Goal: Task Accomplishment & Management: Use online tool/utility

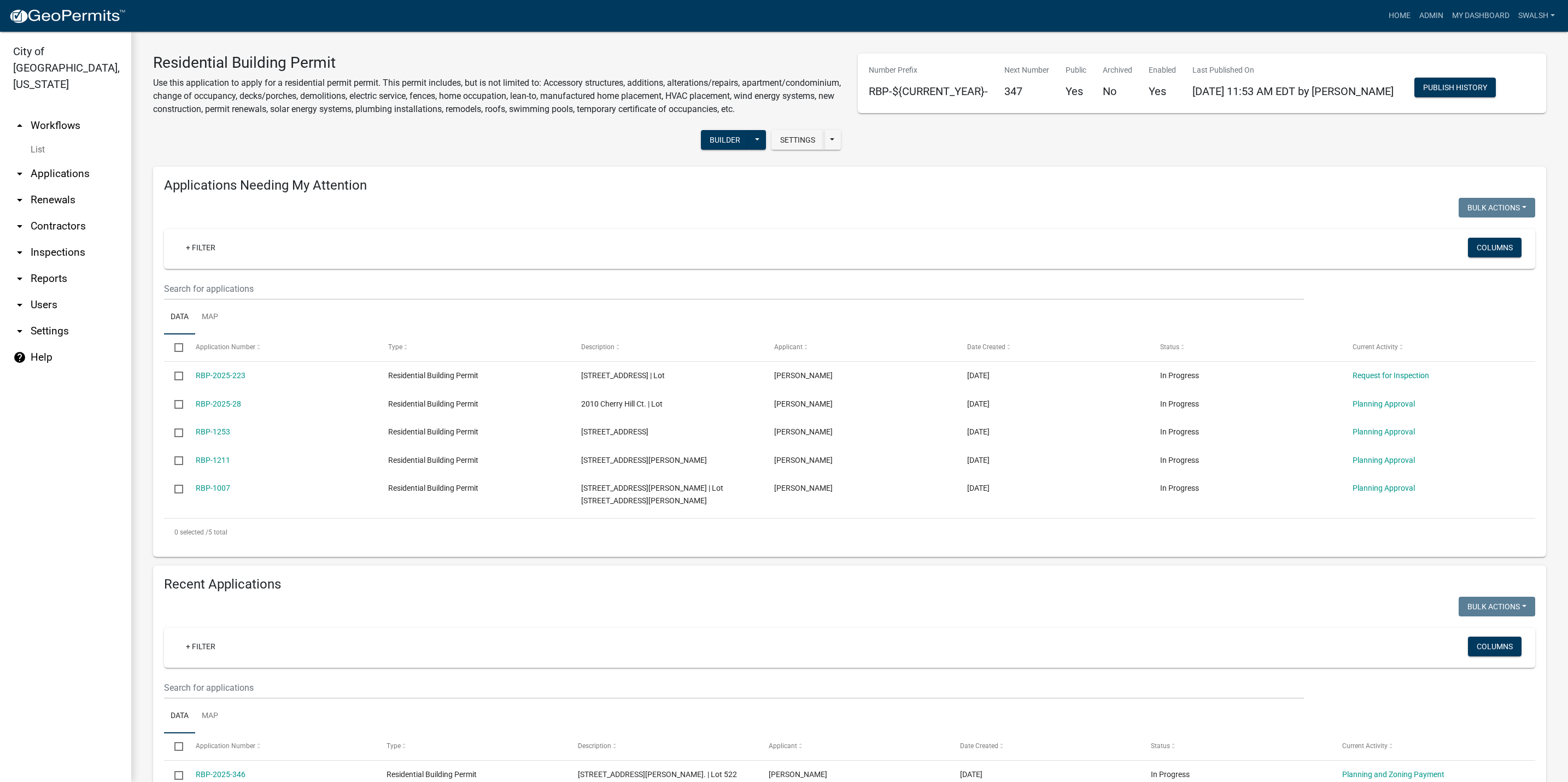
click at [48, 112] on link "arrow_drop_up Workflows" at bounding box center [65, 125] width 131 height 26
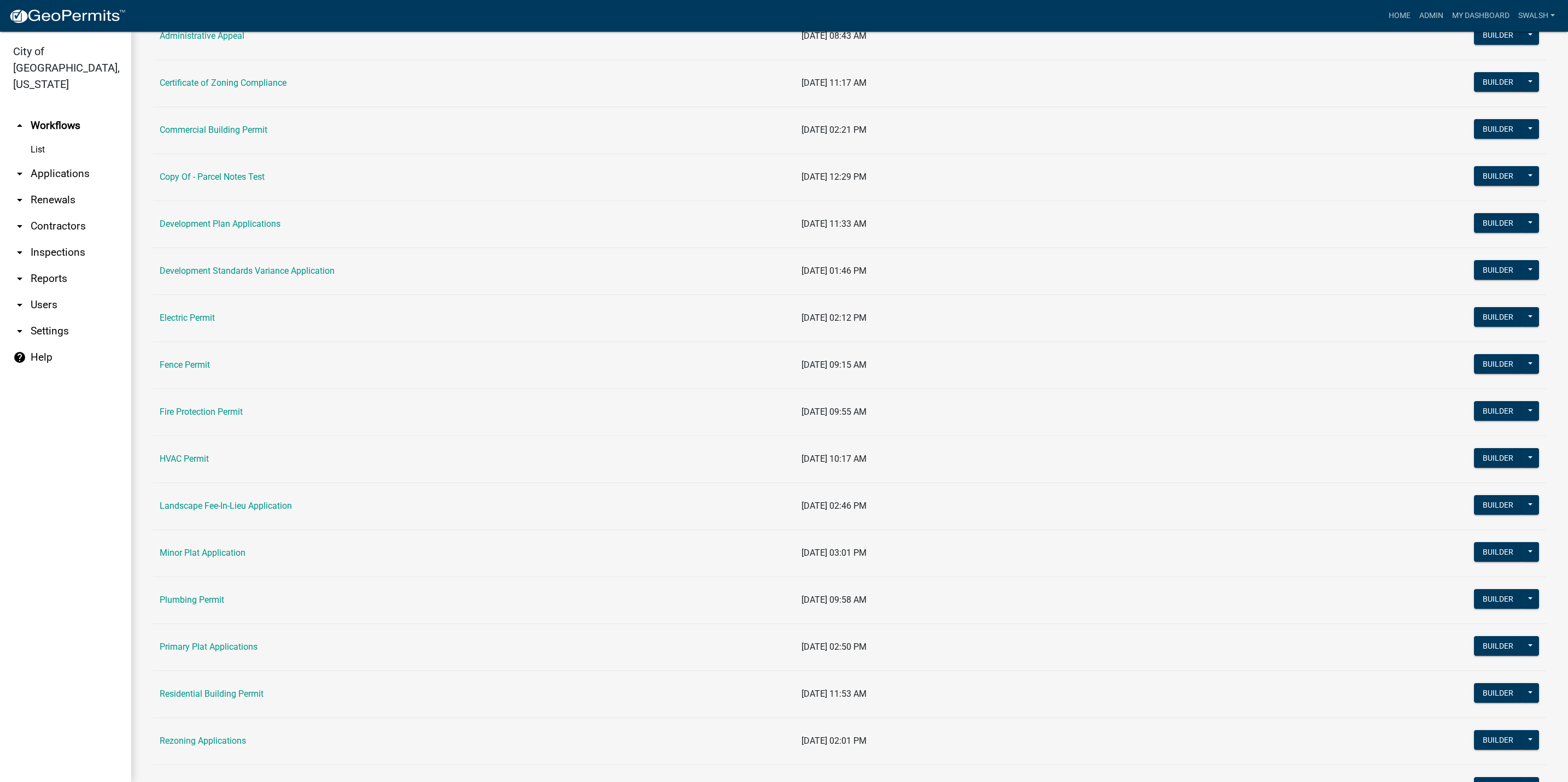
scroll to position [328, 0]
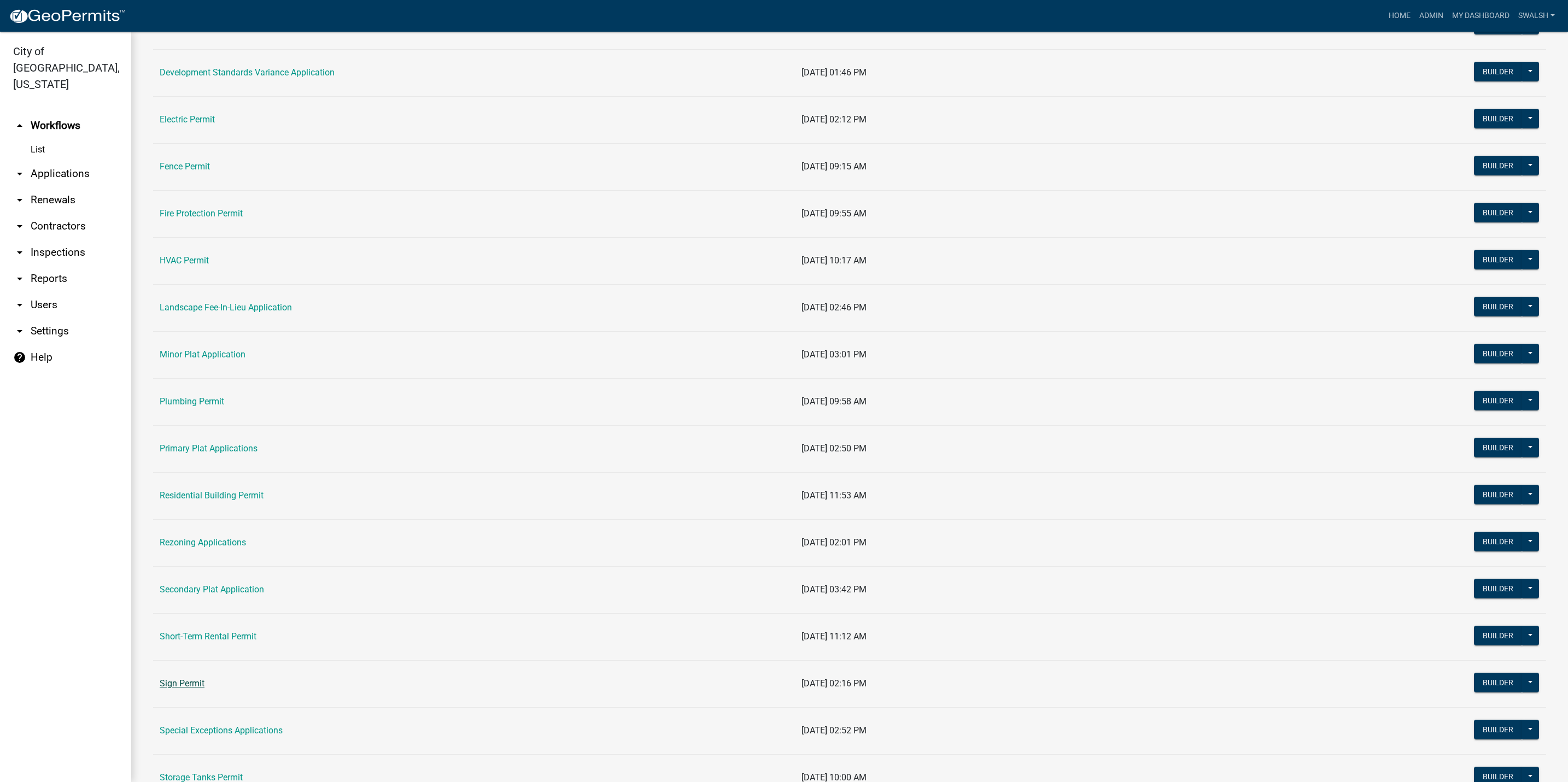
click at [203, 686] on link "Sign Permit" at bounding box center [182, 683] width 45 height 10
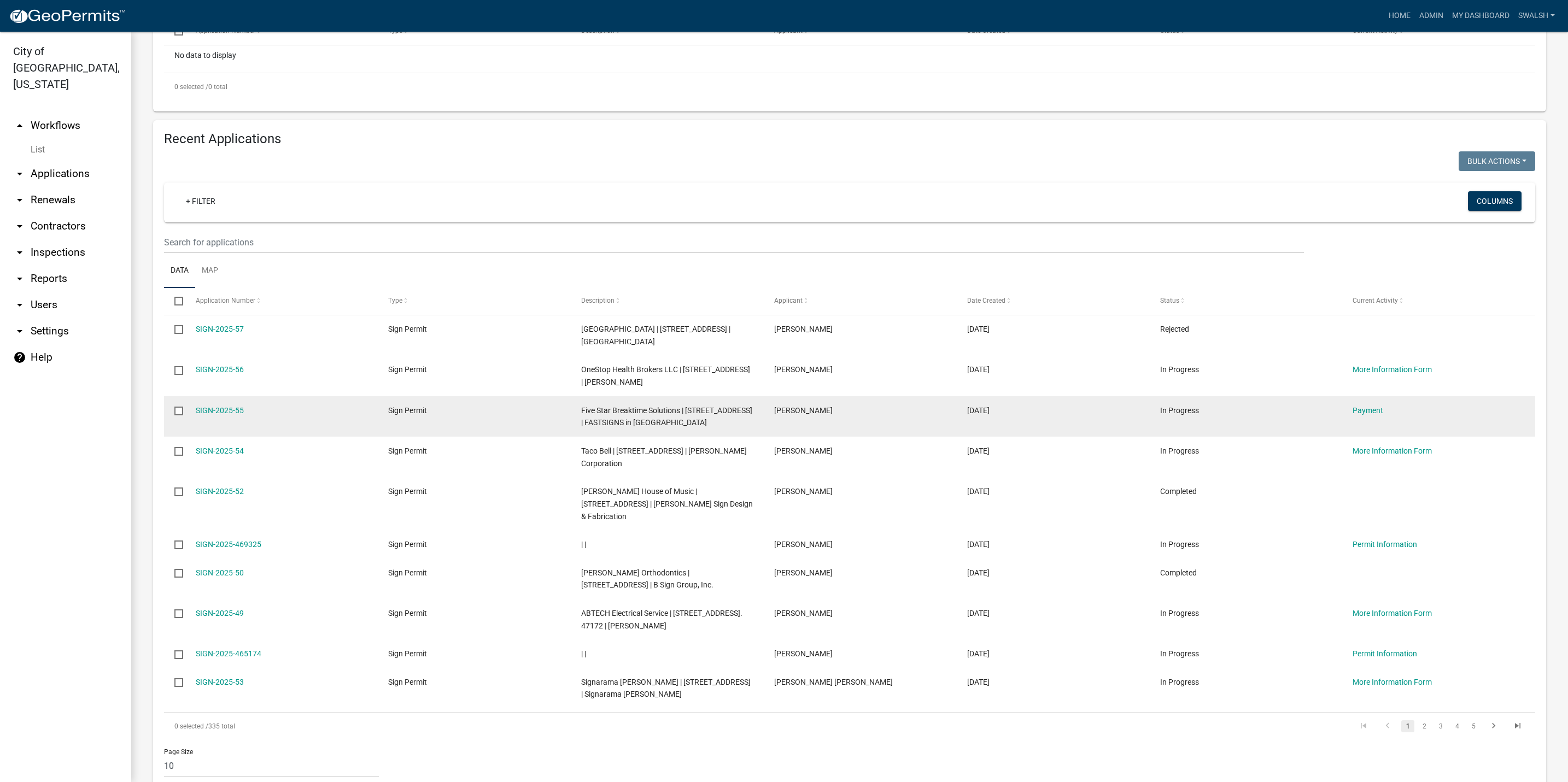
scroll to position [328, 0]
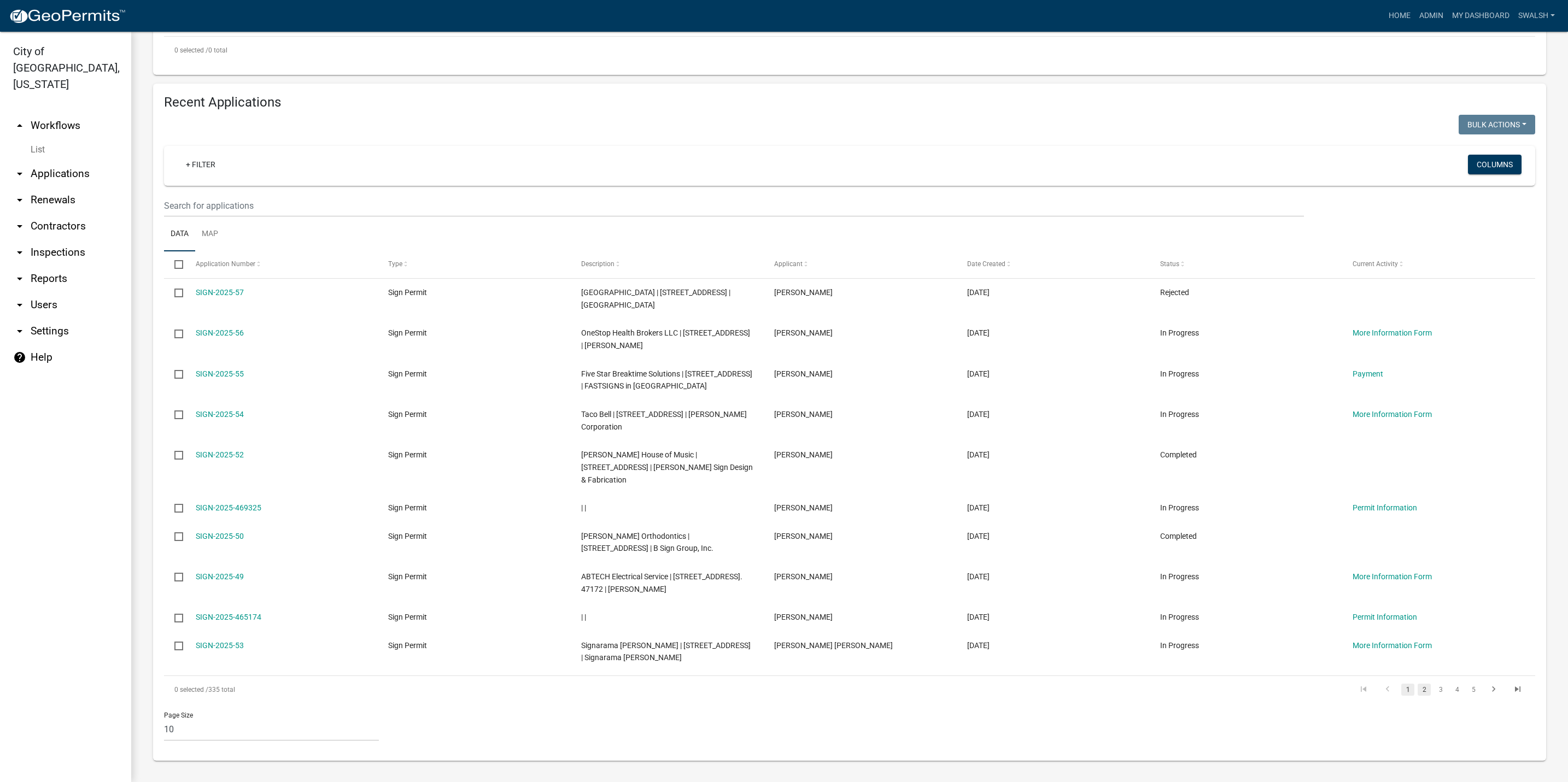
click at [1418, 696] on link "2" at bounding box center [1424, 690] width 13 height 12
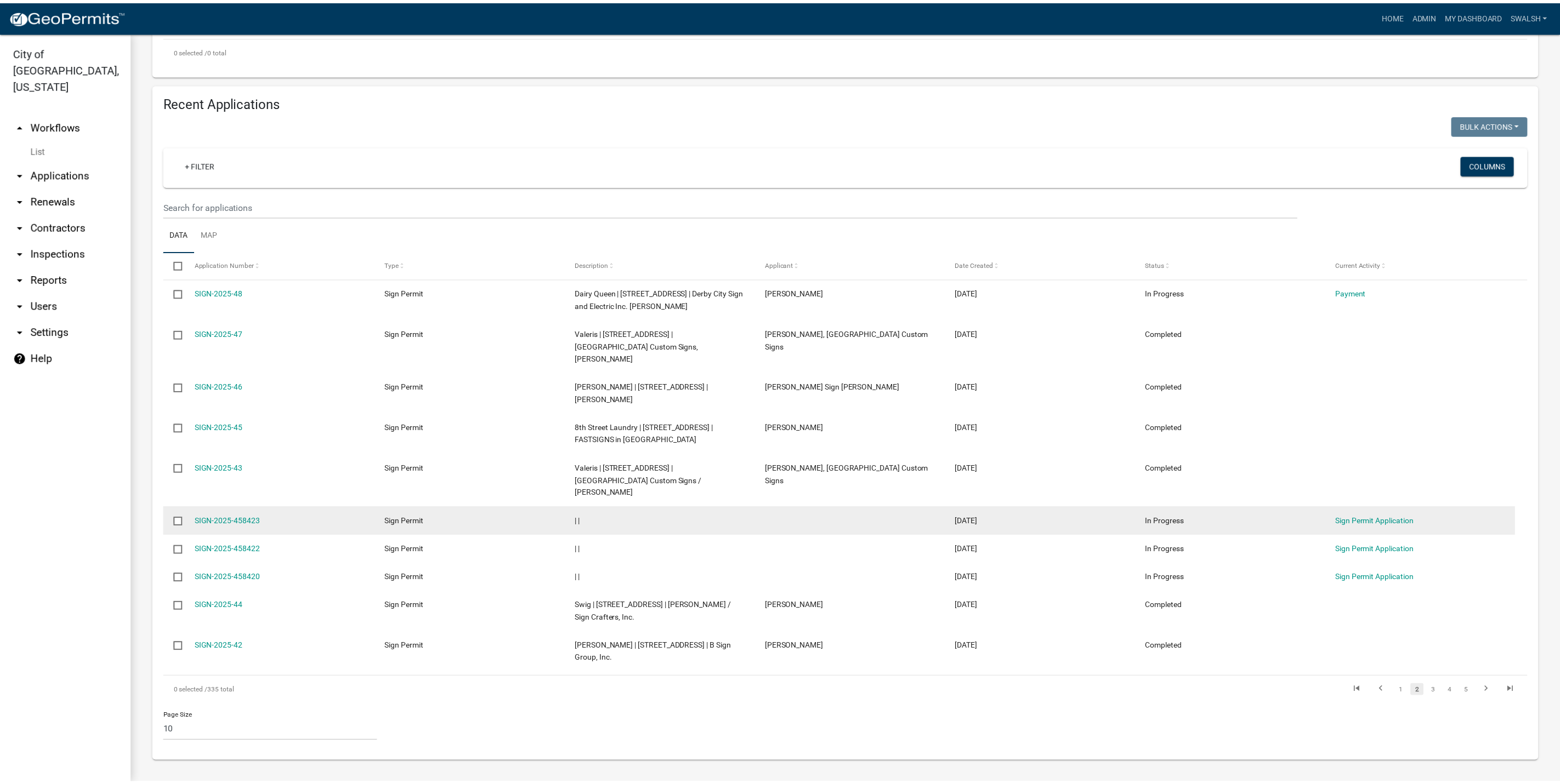
scroll to position [308, 0]
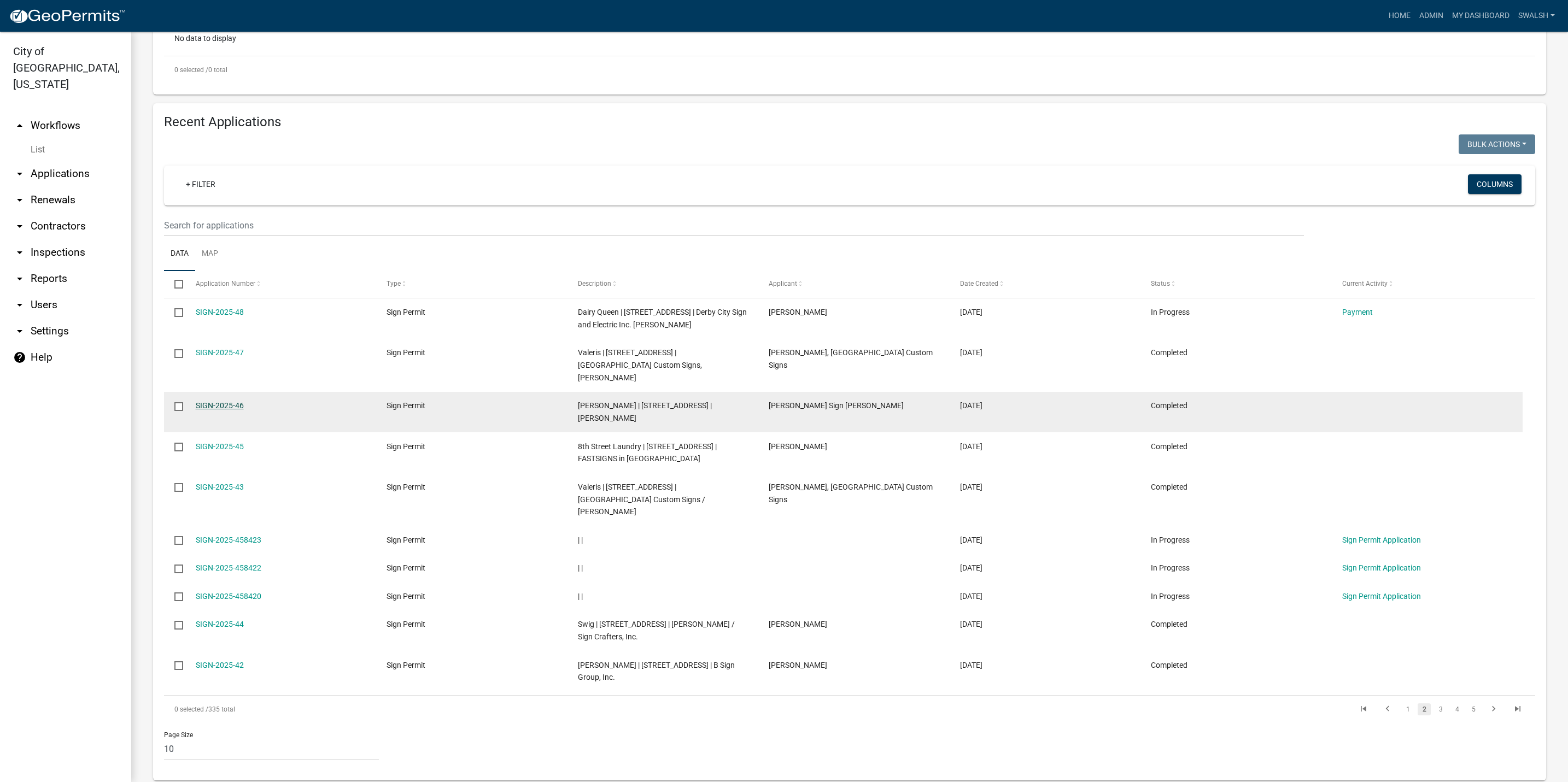
click at [235, 409] on link "SIGN-2025-46" at bounding box center [220, 405] width 48 height 8
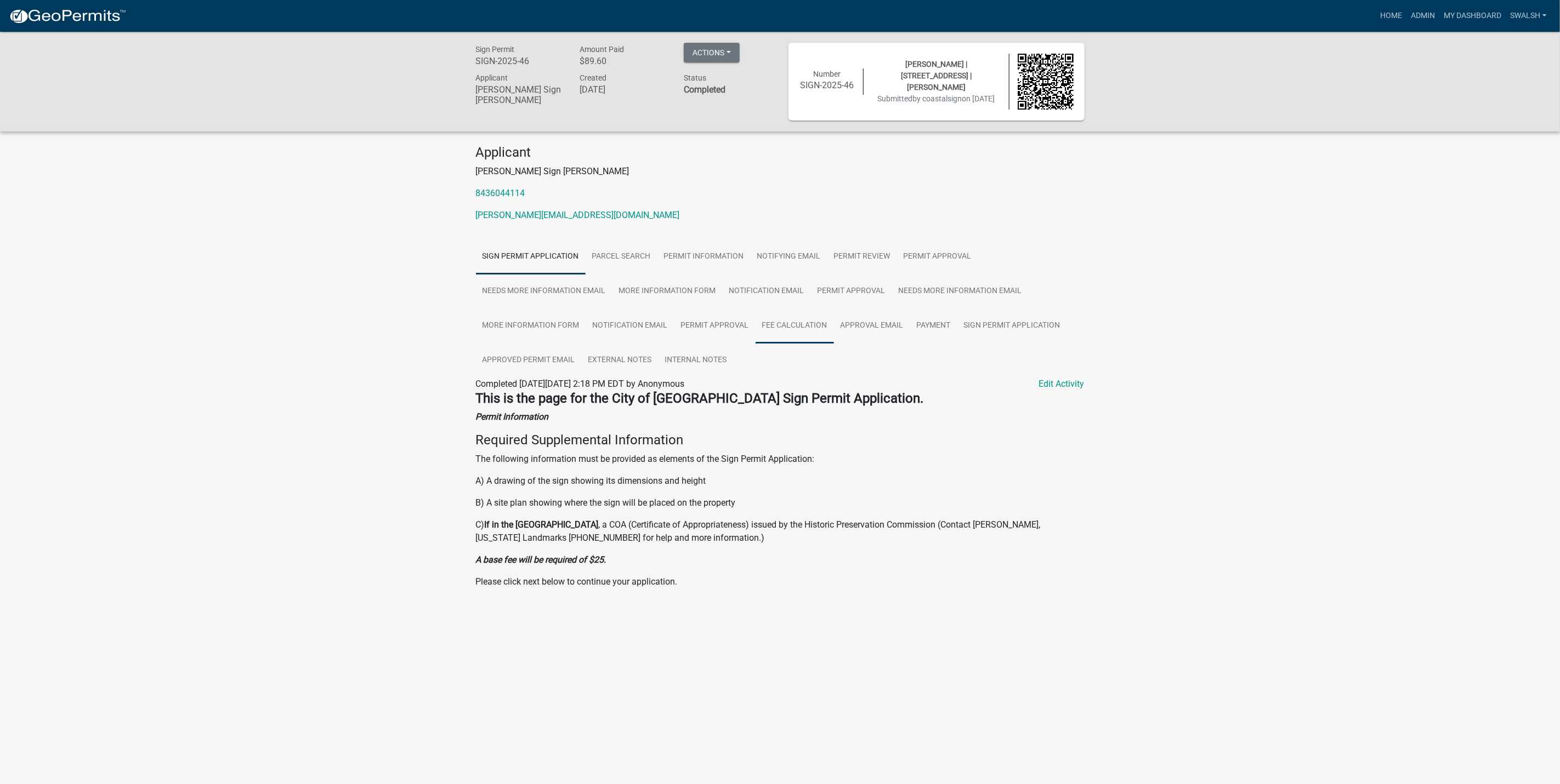
click at [797, 308] on link "Fee Calculation" at bounding box center [795, 326] width 79 height 35
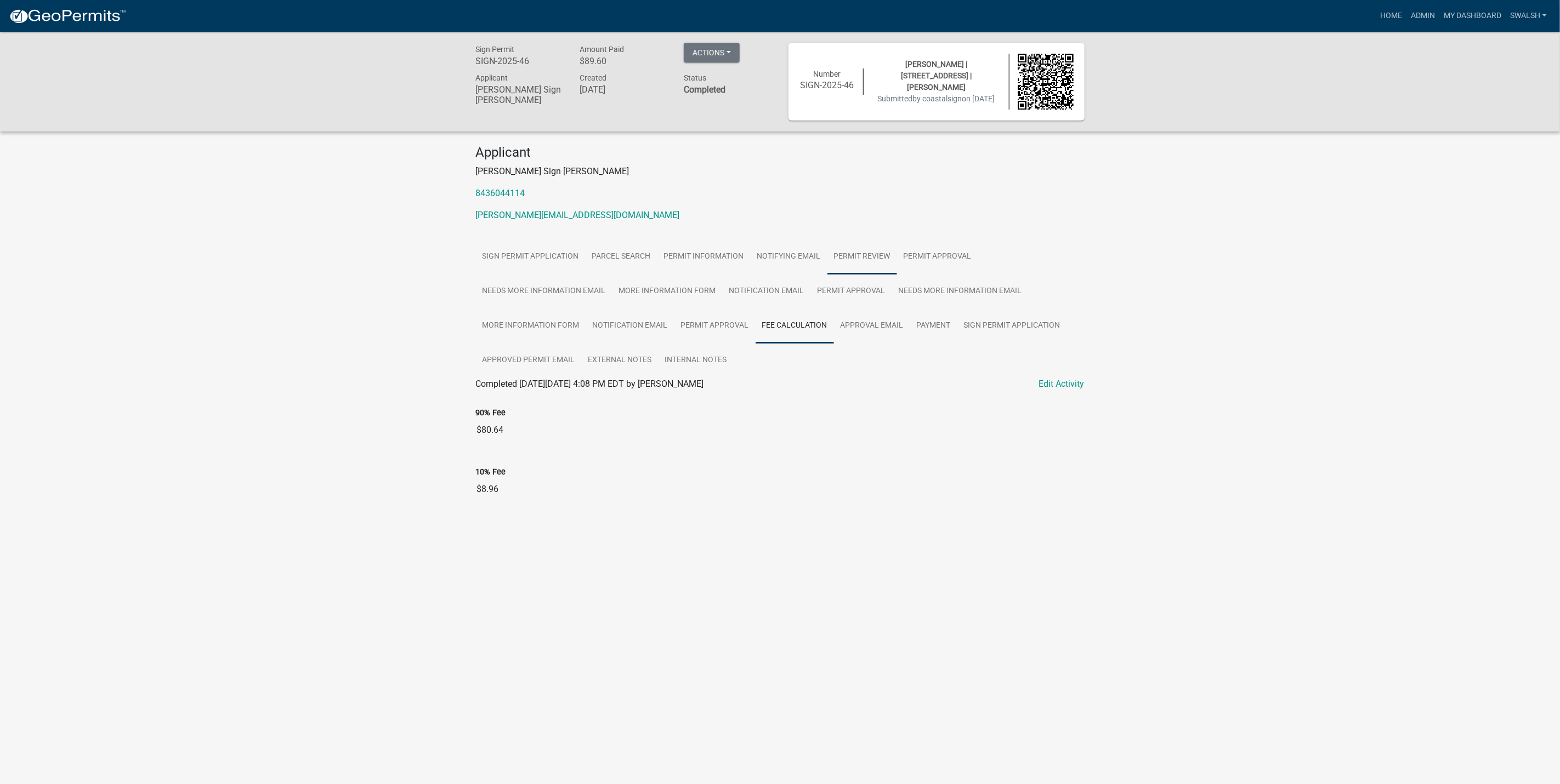
click at [881, 267] on link "Permit Review" at bounding box center [862, 257] width 69 height 35
click at [1056, 382] on link "Edit Activity" at bounding box center [1061, 384] width 45 height 13
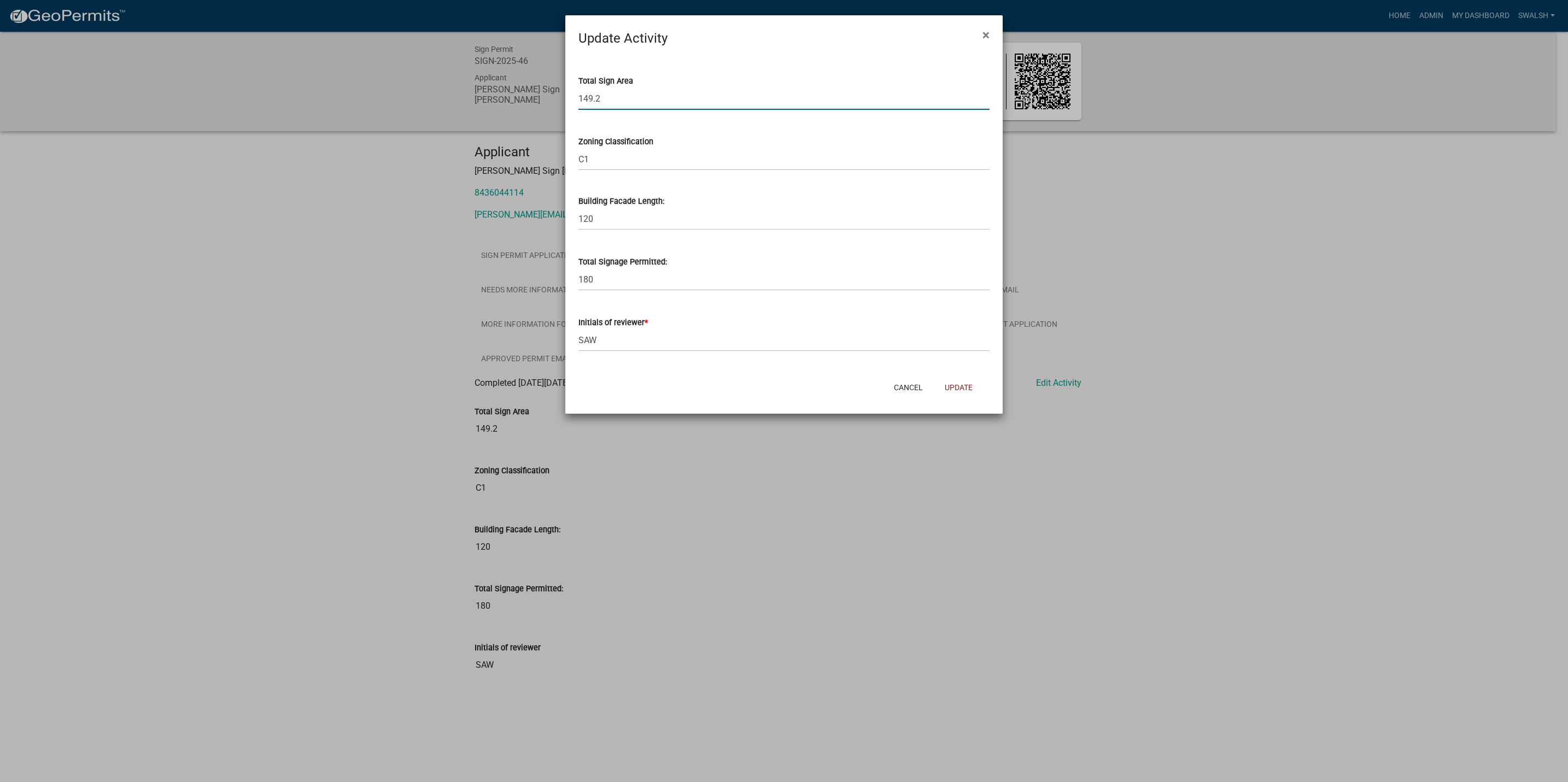
drag, startPoint x: 607, startPoint y: 92, endPoint x: 585, endPoint y: 95, distance: 22.2
click at [585, 95] on input "149.2" at bounding box center [783, 99] width 411 height 22
type input "150"
click at [968, 387] on button "Update" at bounding box center [958, 387] width 45 height 20
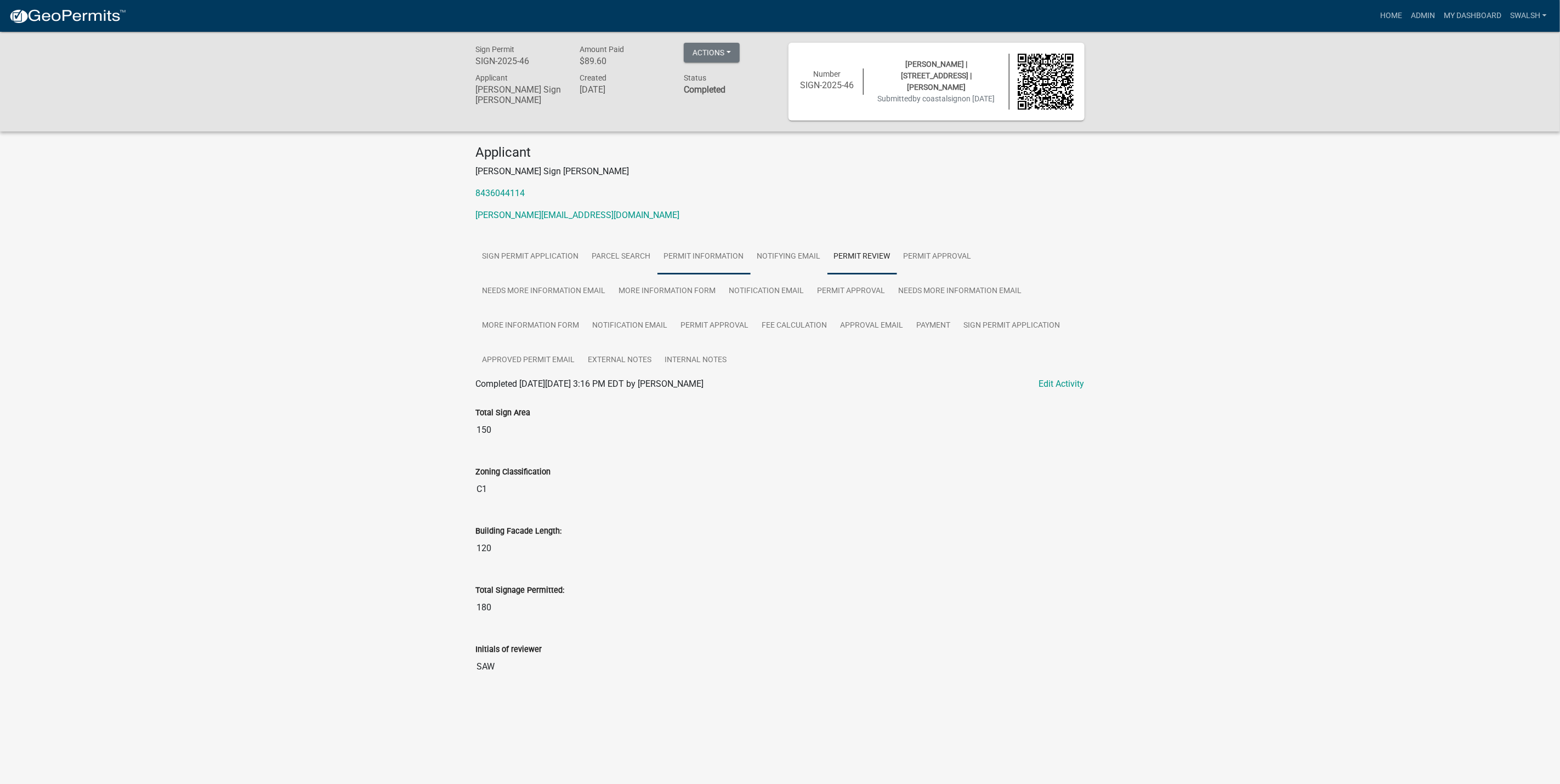
click at [689, 261] on link "Permit Information" at bounding box center [704, 257] width 93 height 35
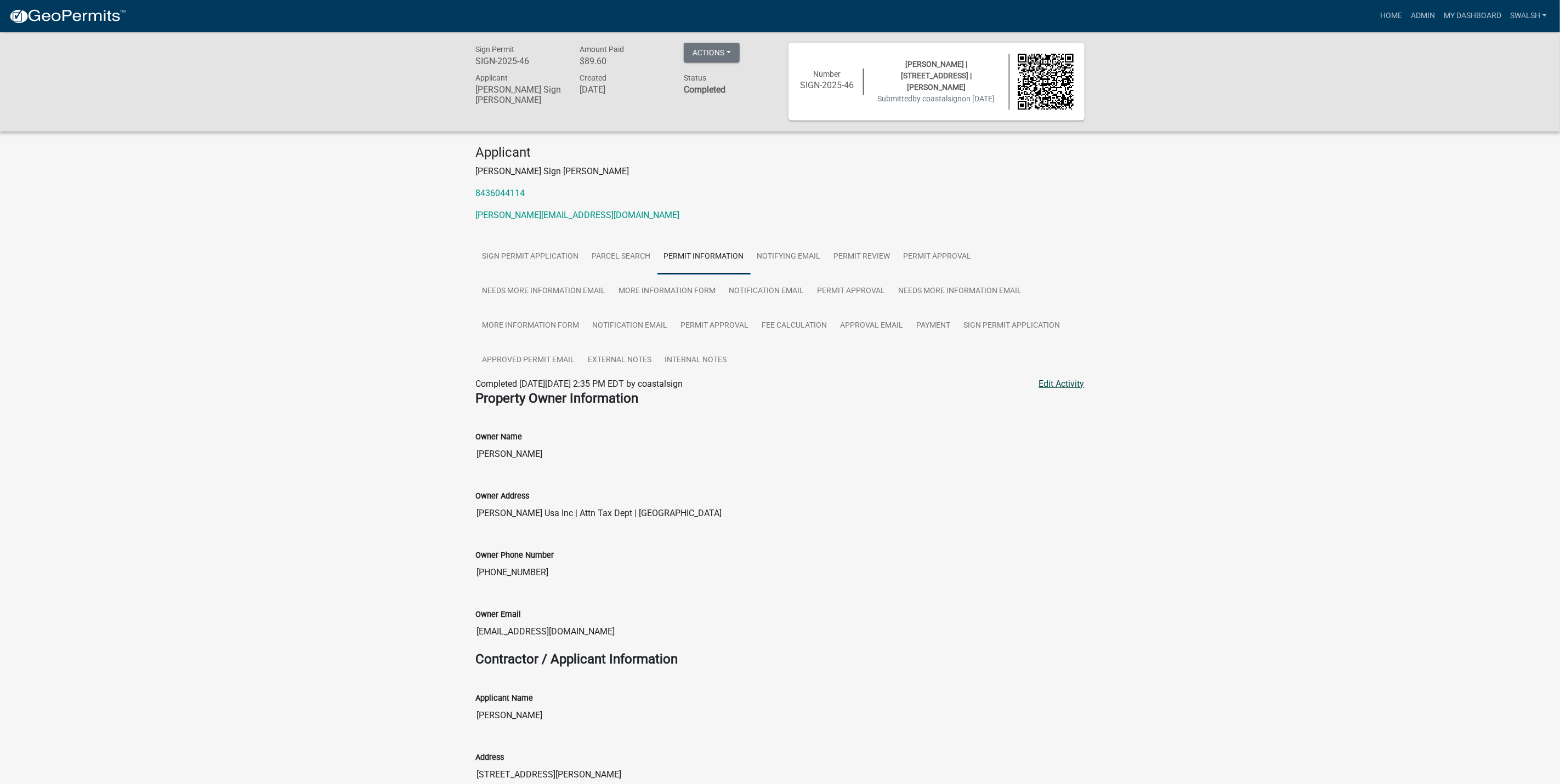
click at [1065, 381] on link "Edit Activity" at bounding box center [1061, 384] width 45 height 13
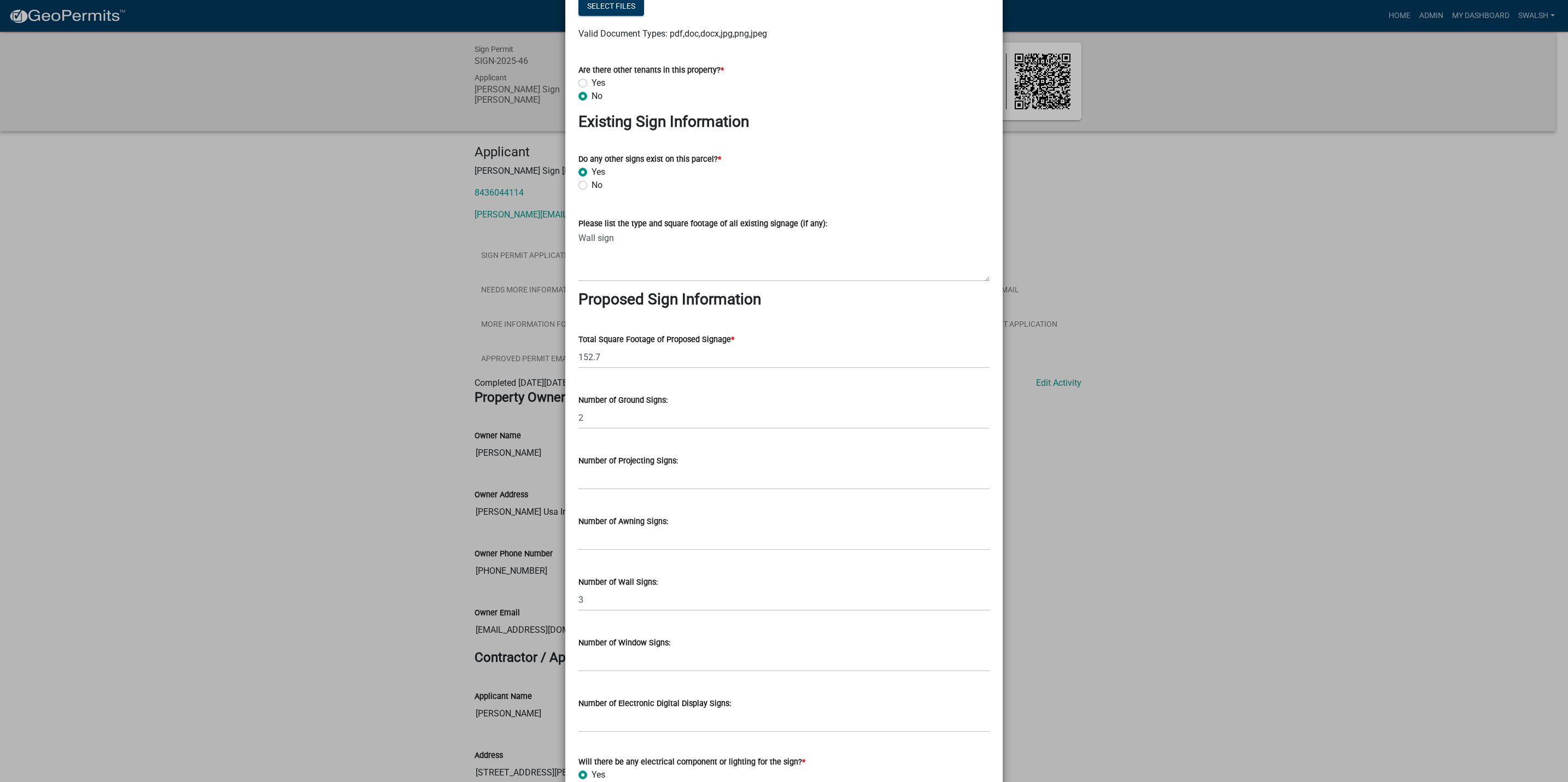
scroll to position [1394, 0]
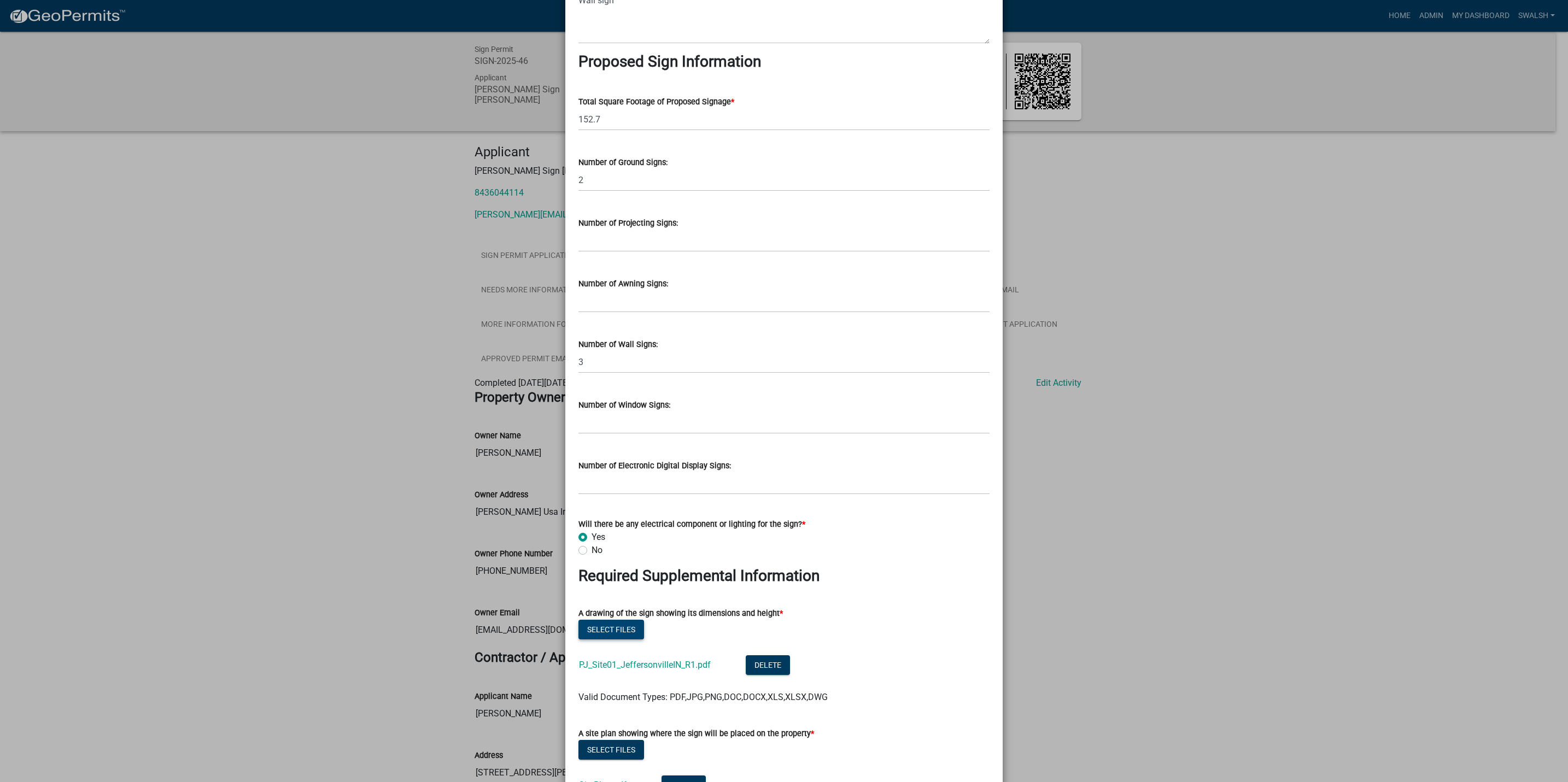
click at [625, 620] on button "Select files" at bounding box center [611, 630] width 65 height 20
click at [615, 622] on button "Select files" at bounding box center [611, 630] width 65 height 20
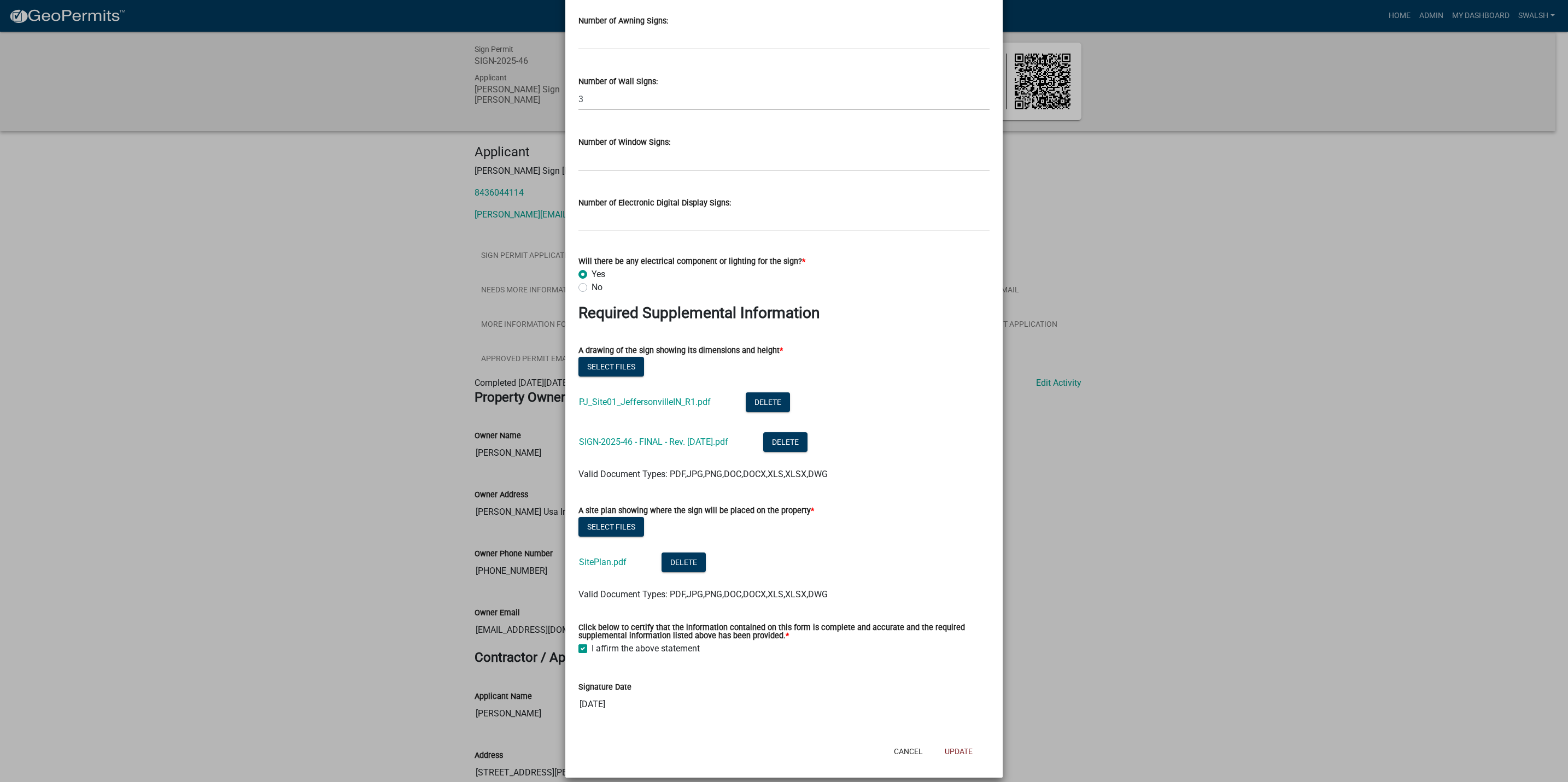
scroll to position [1575, 0]
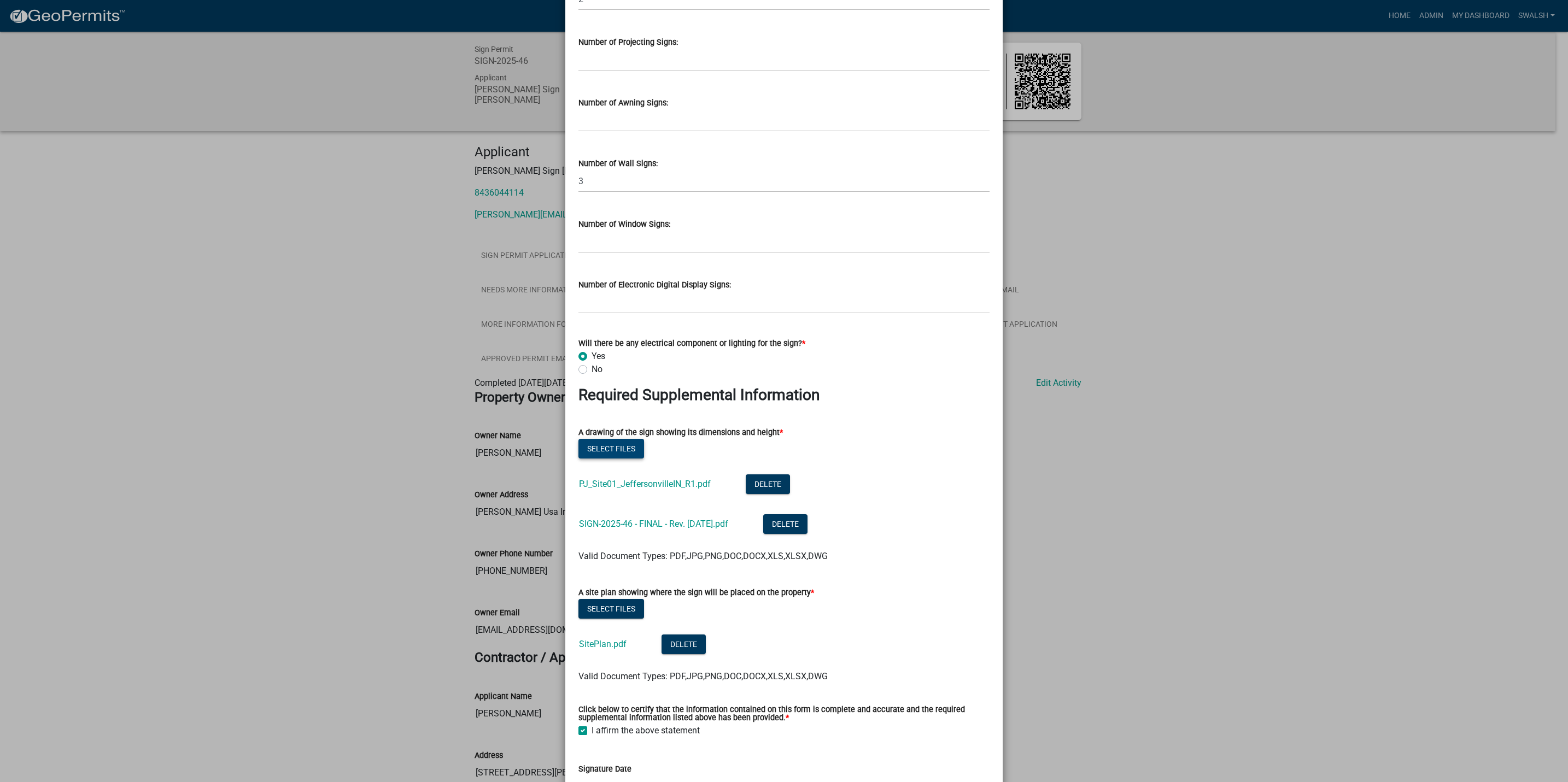
click at [621, 440] on button "Select files" at bounding box center [611, 449] width 65 height 20
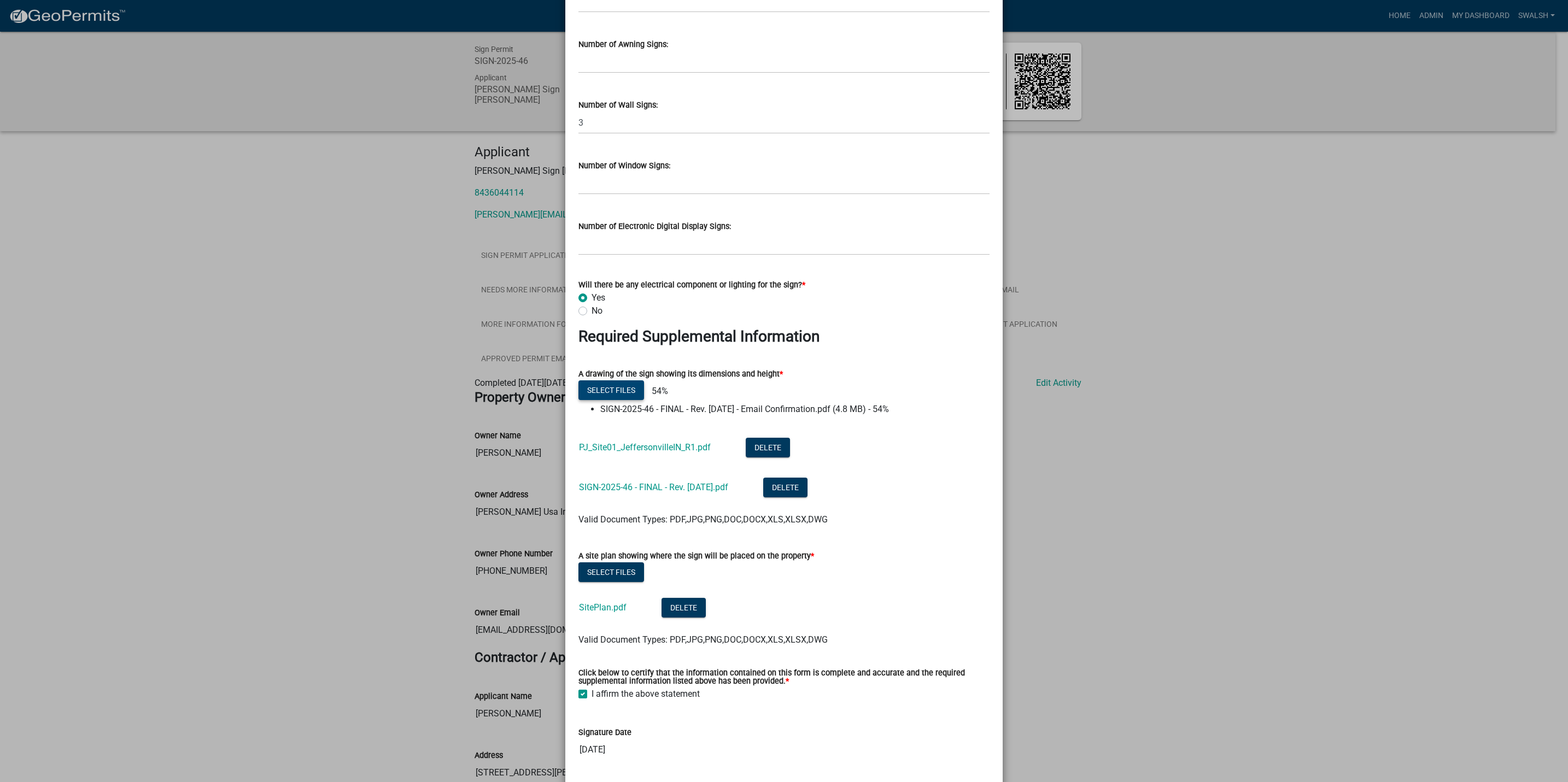
scroll to position [1680, 0]
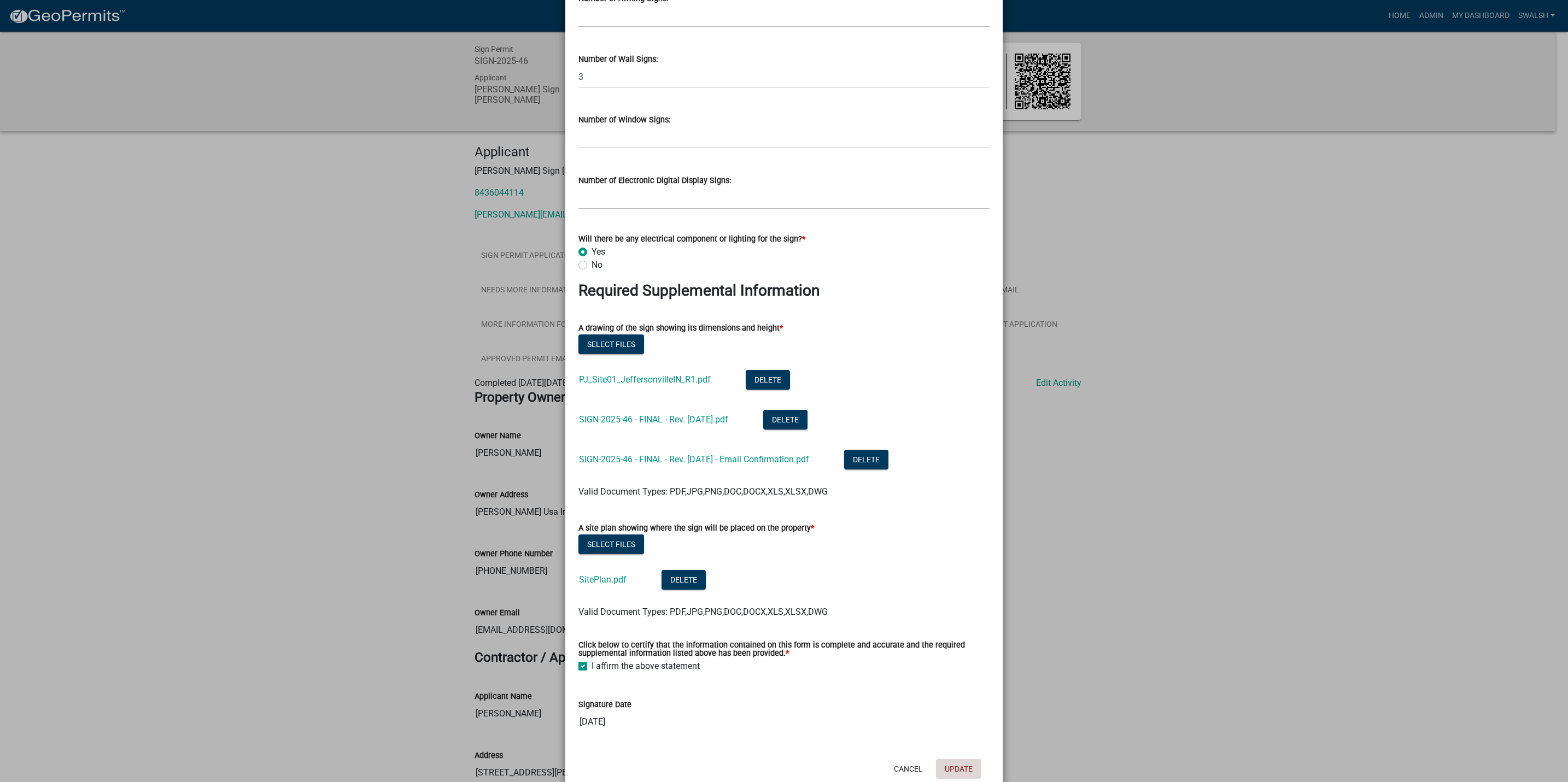
click at [968, 762] on button "Update" at bounding box center [958, 769] width 45 height 20
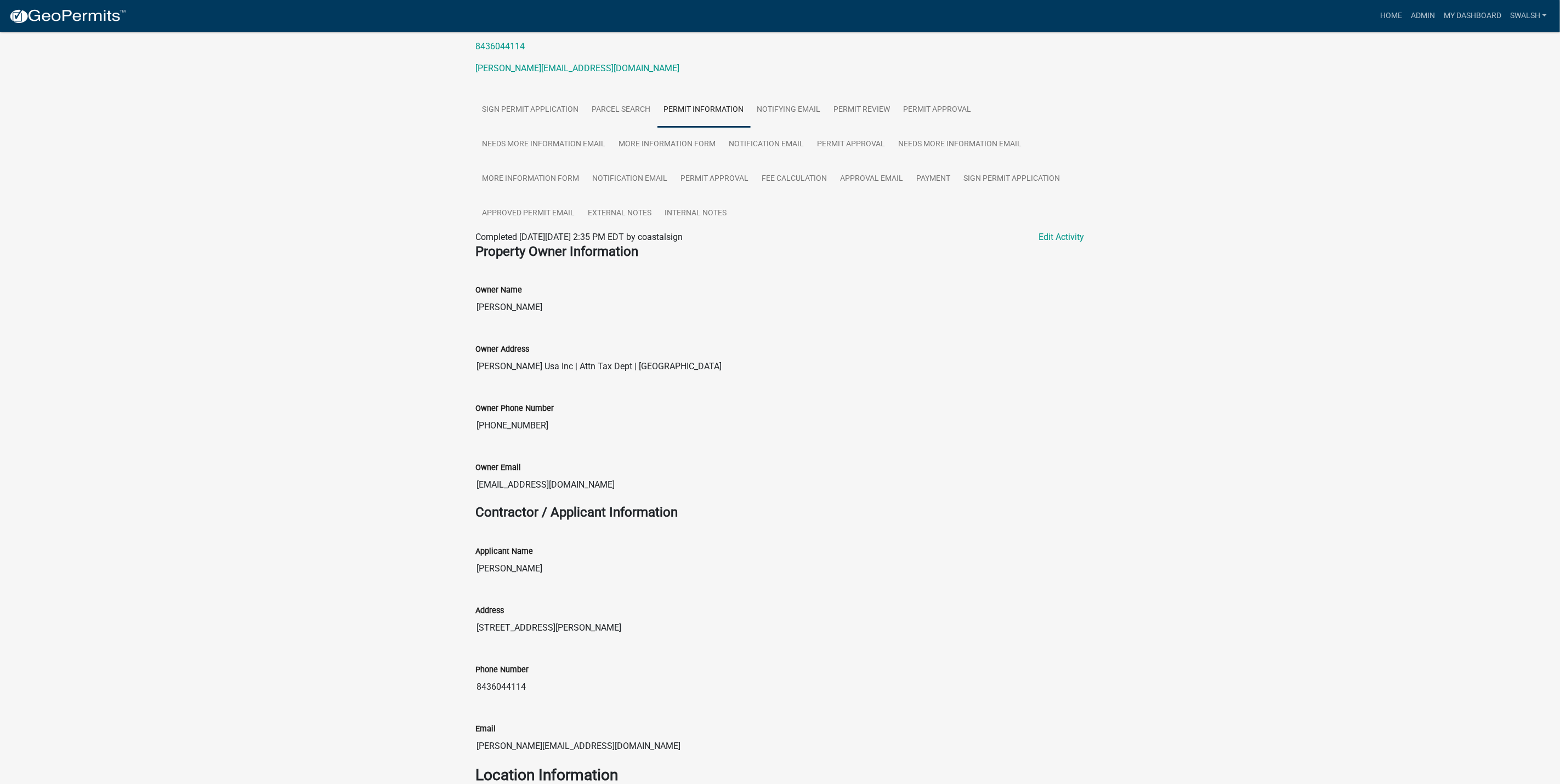
scroll to position [164, 0]
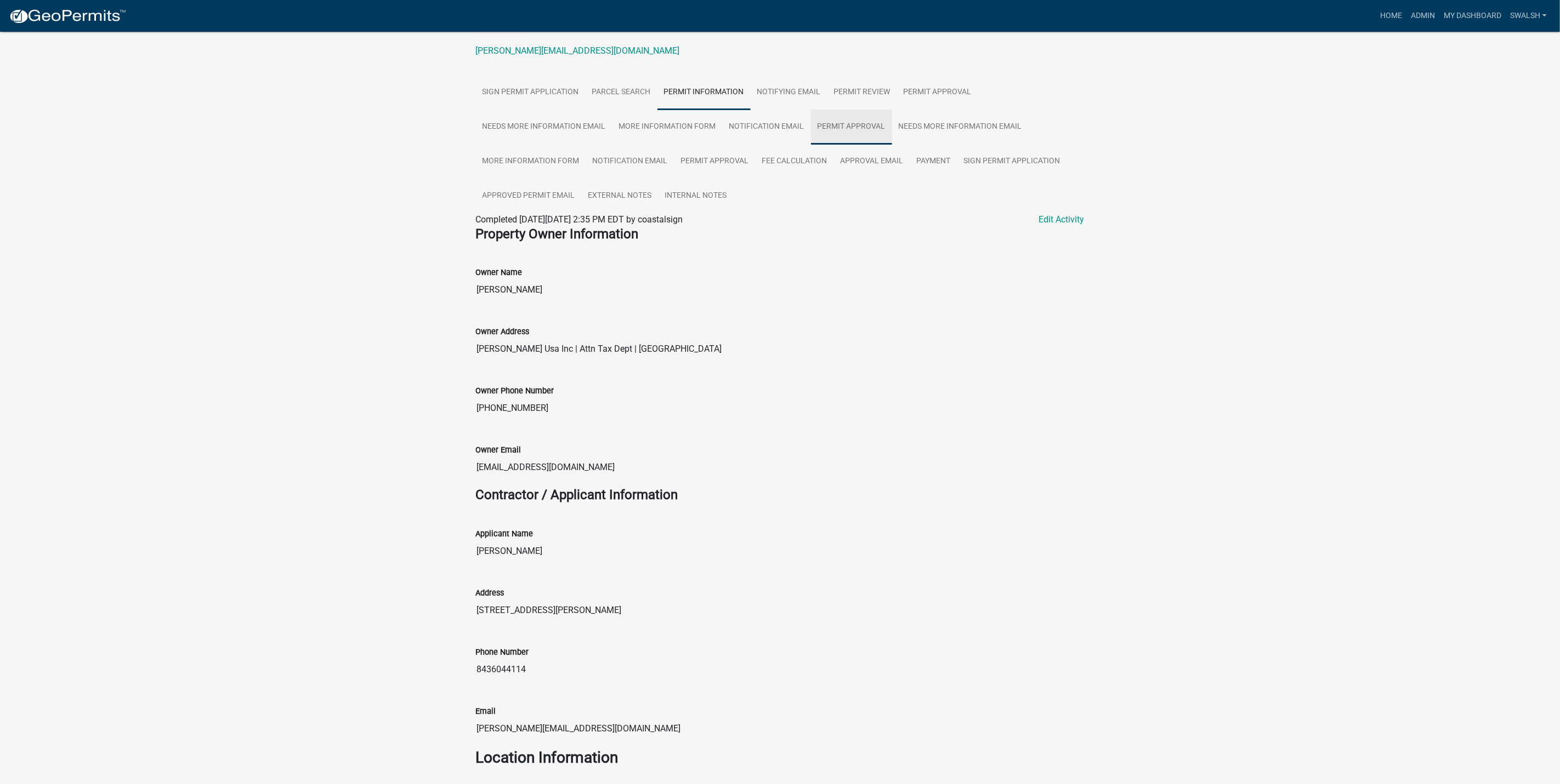
click at [845, 138] on link "Permit Approval" at bounding box center [852, 127] width 81 height 35
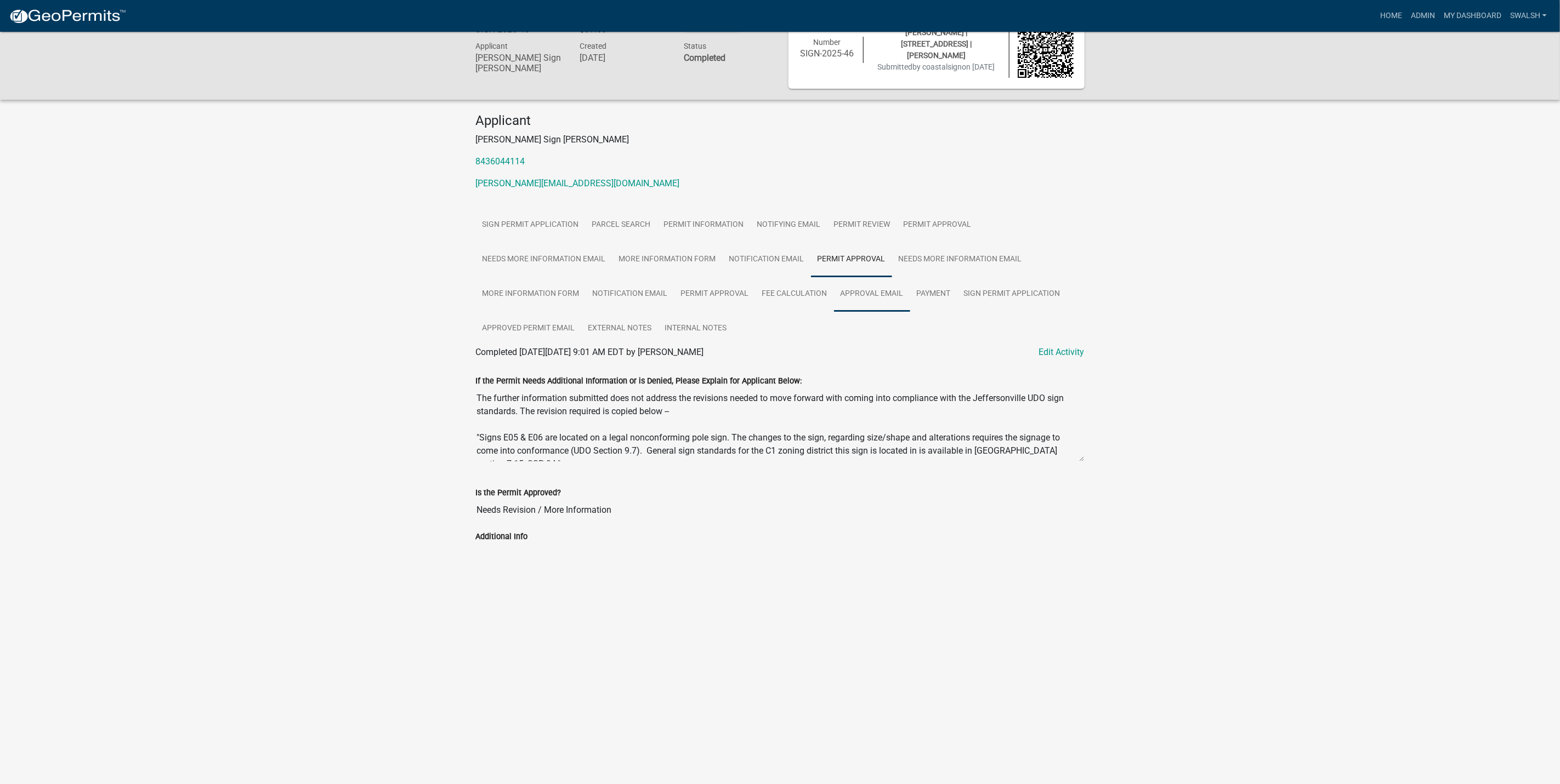
click at [867, 301] on link "Approval Email" at bounding box center [872, 295] width 76 height 35
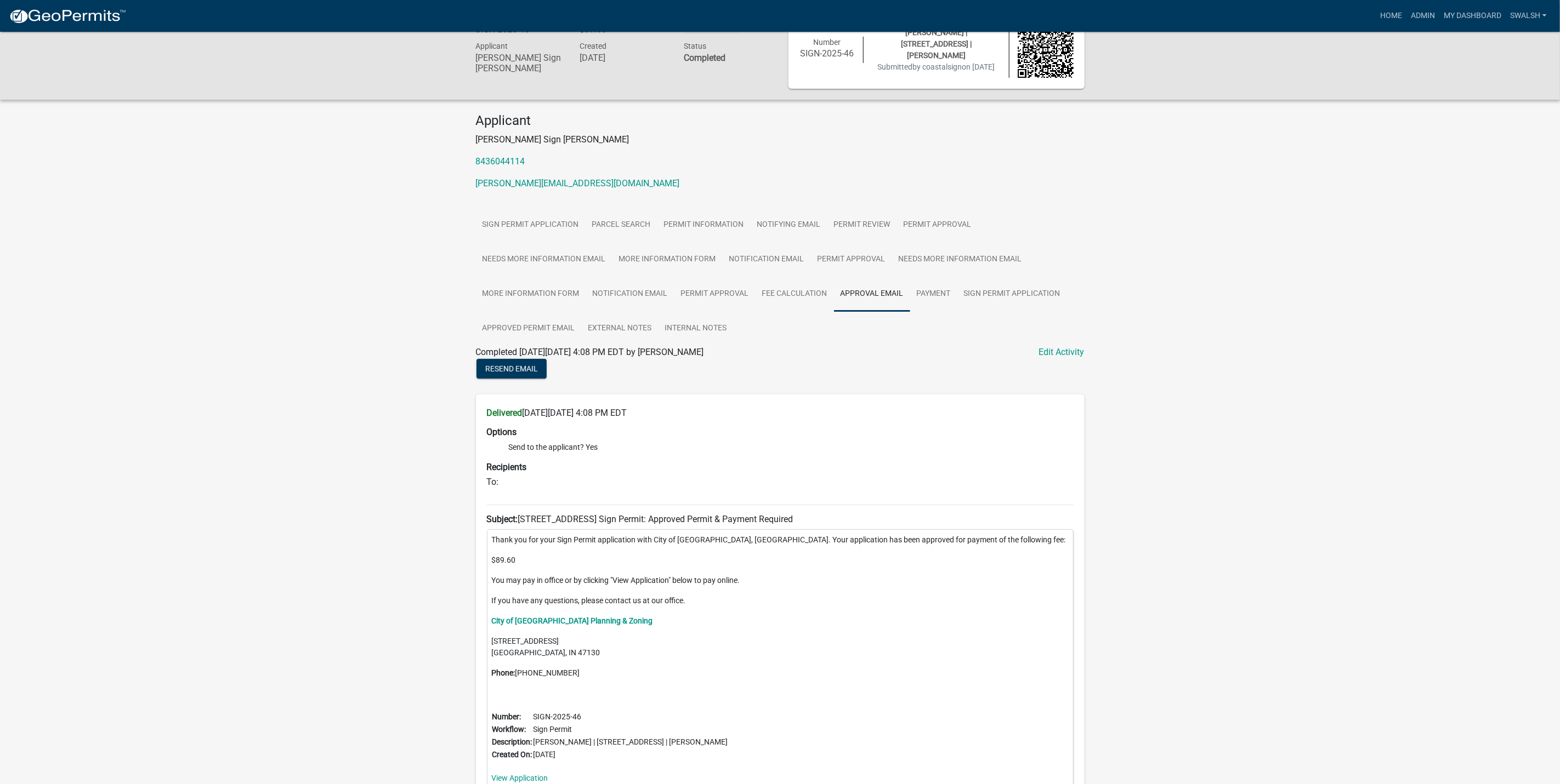
scroll to position [107, 0]
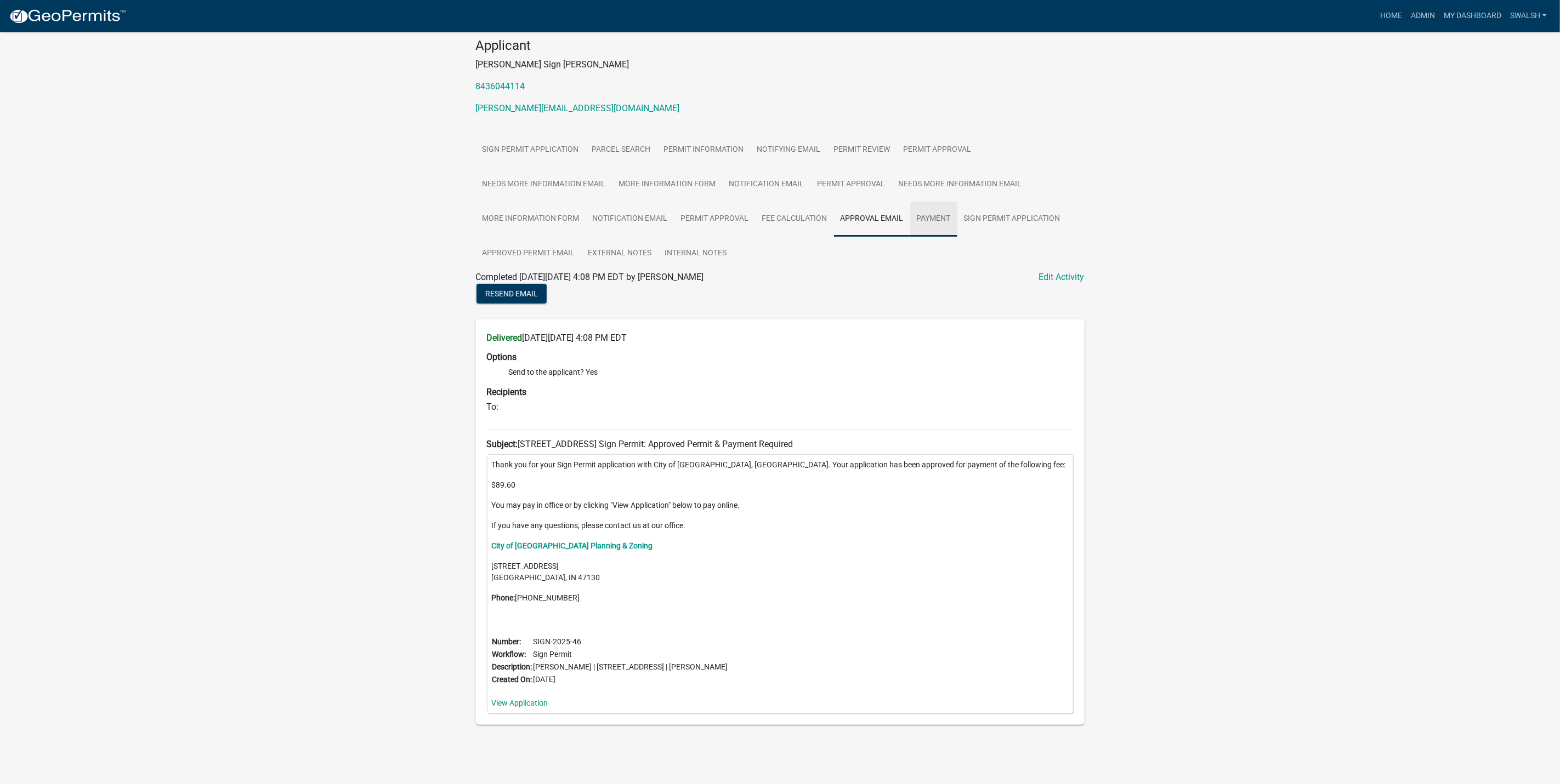
click at [936, 229] on link "Payment" at bounding box center [934, 219] width 47 height 35
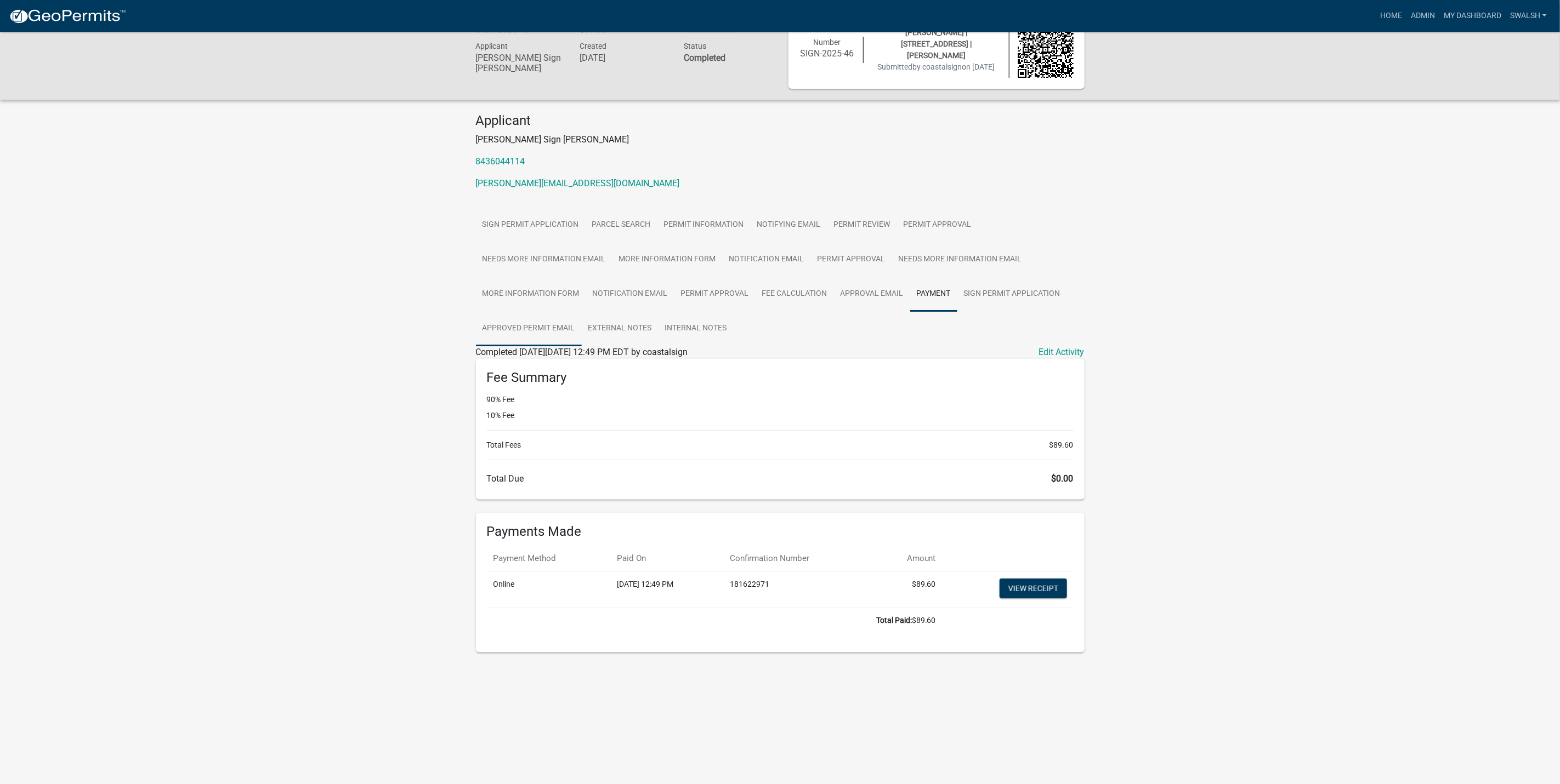
click at [561, 321] on link "Approved Permit Email" at bounding box center [528, 329] width 105 height 35
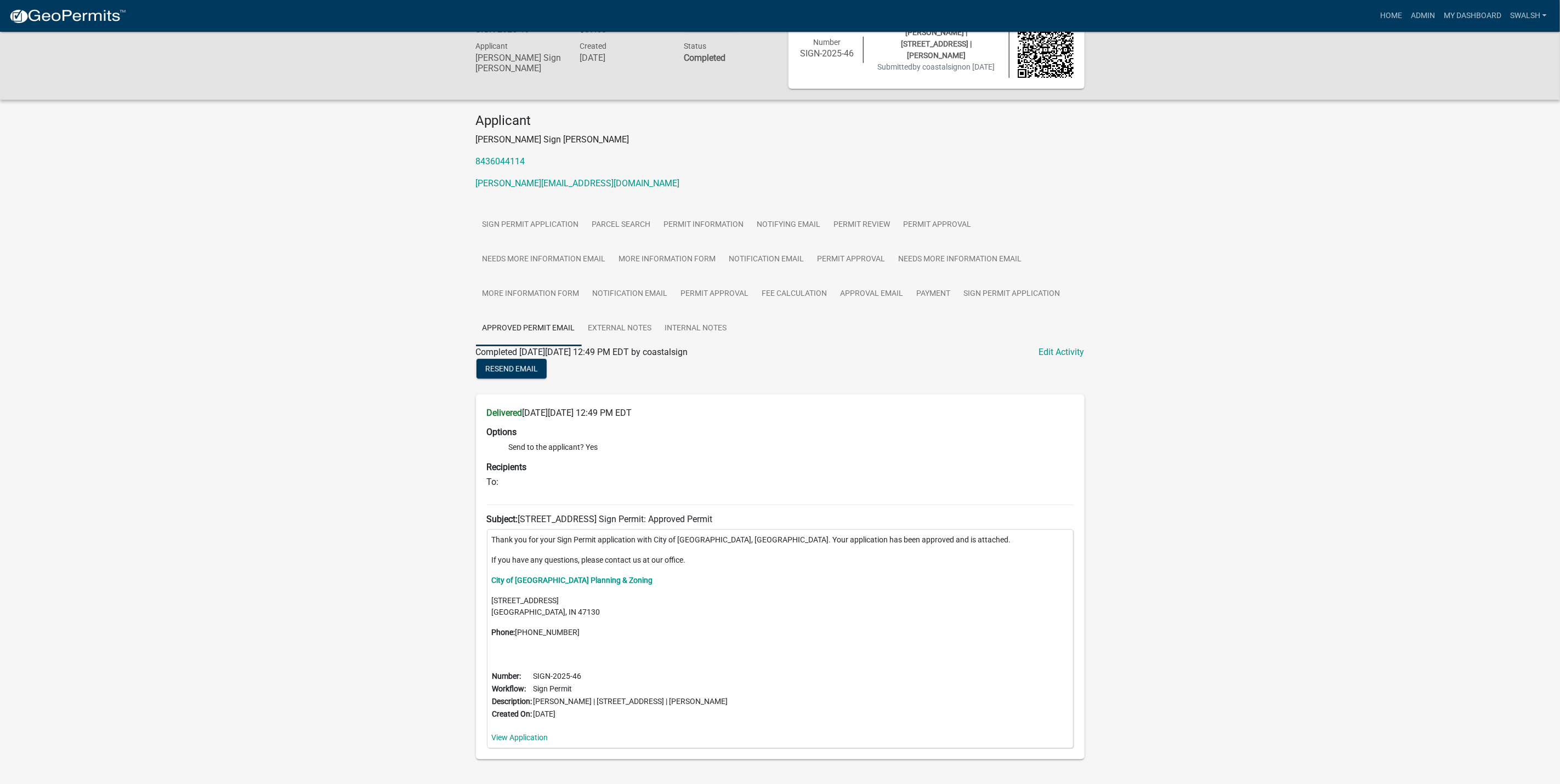
scroll to position [65, 0]
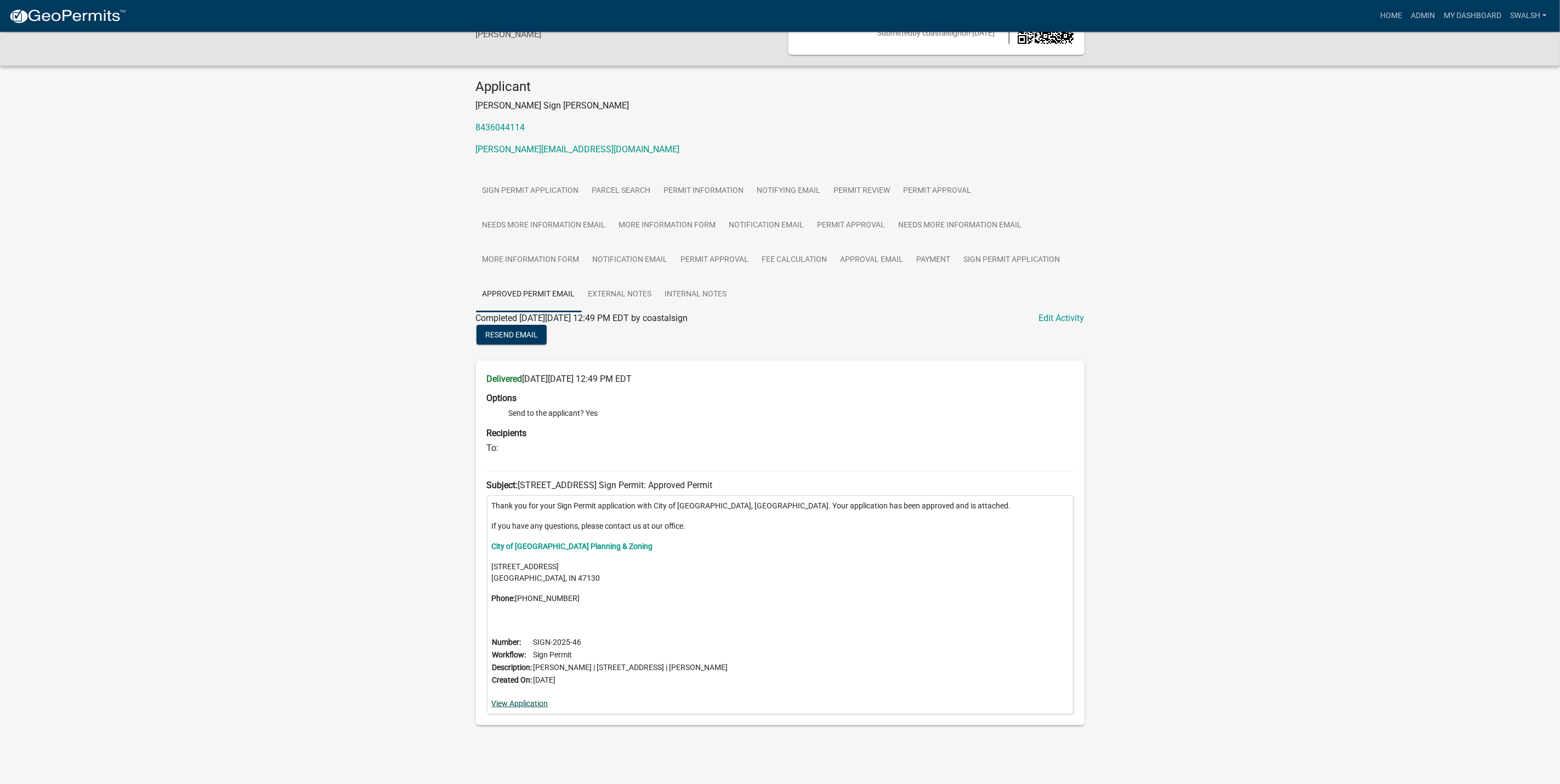
click at [504, 702] on link "View Application" at bounding box center [520, 703] width 56 height 9
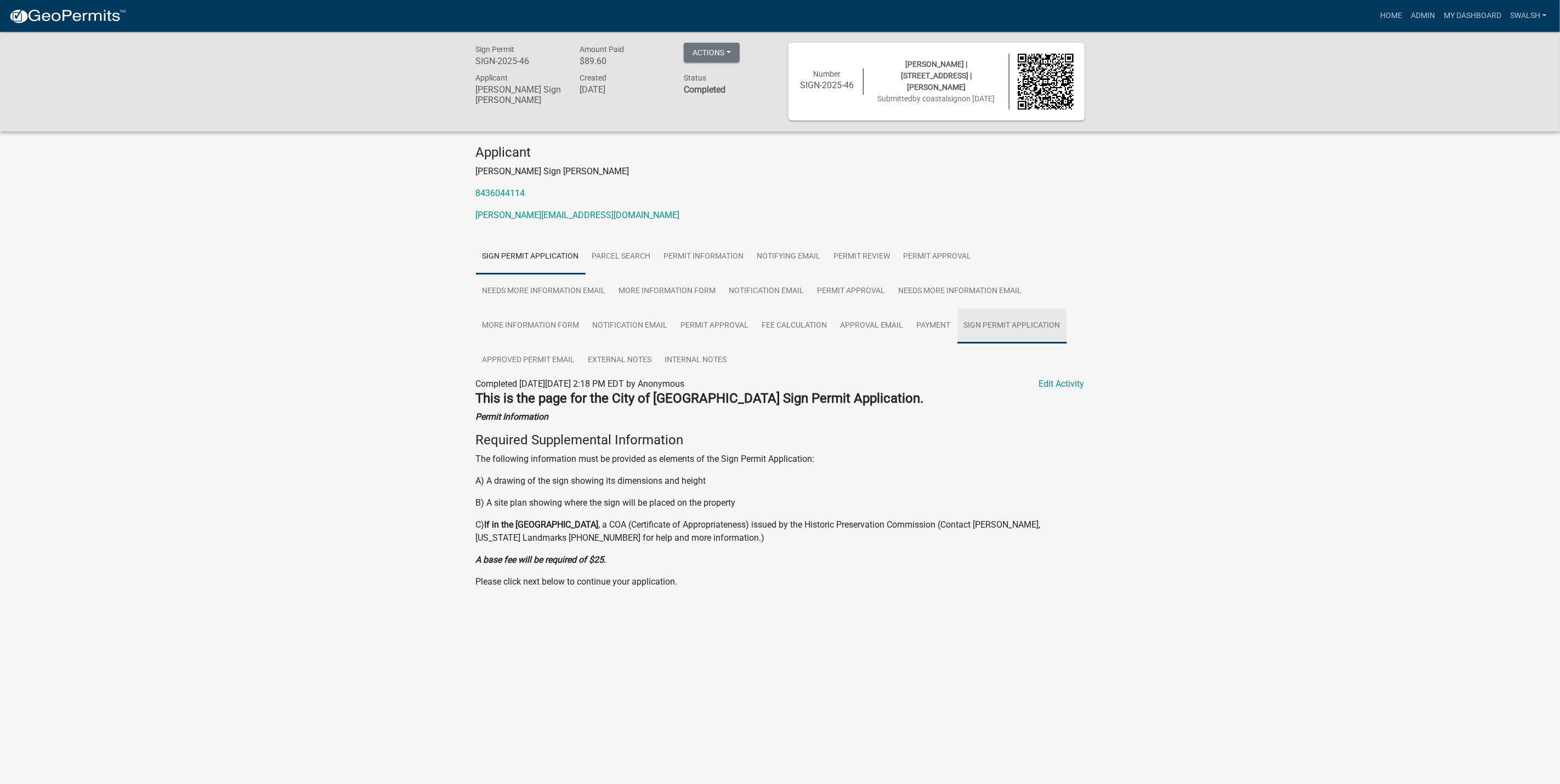
click at [1046, 323] on link "Sign Permit Application" at bounding box center [1012, 326] width 109 height 35
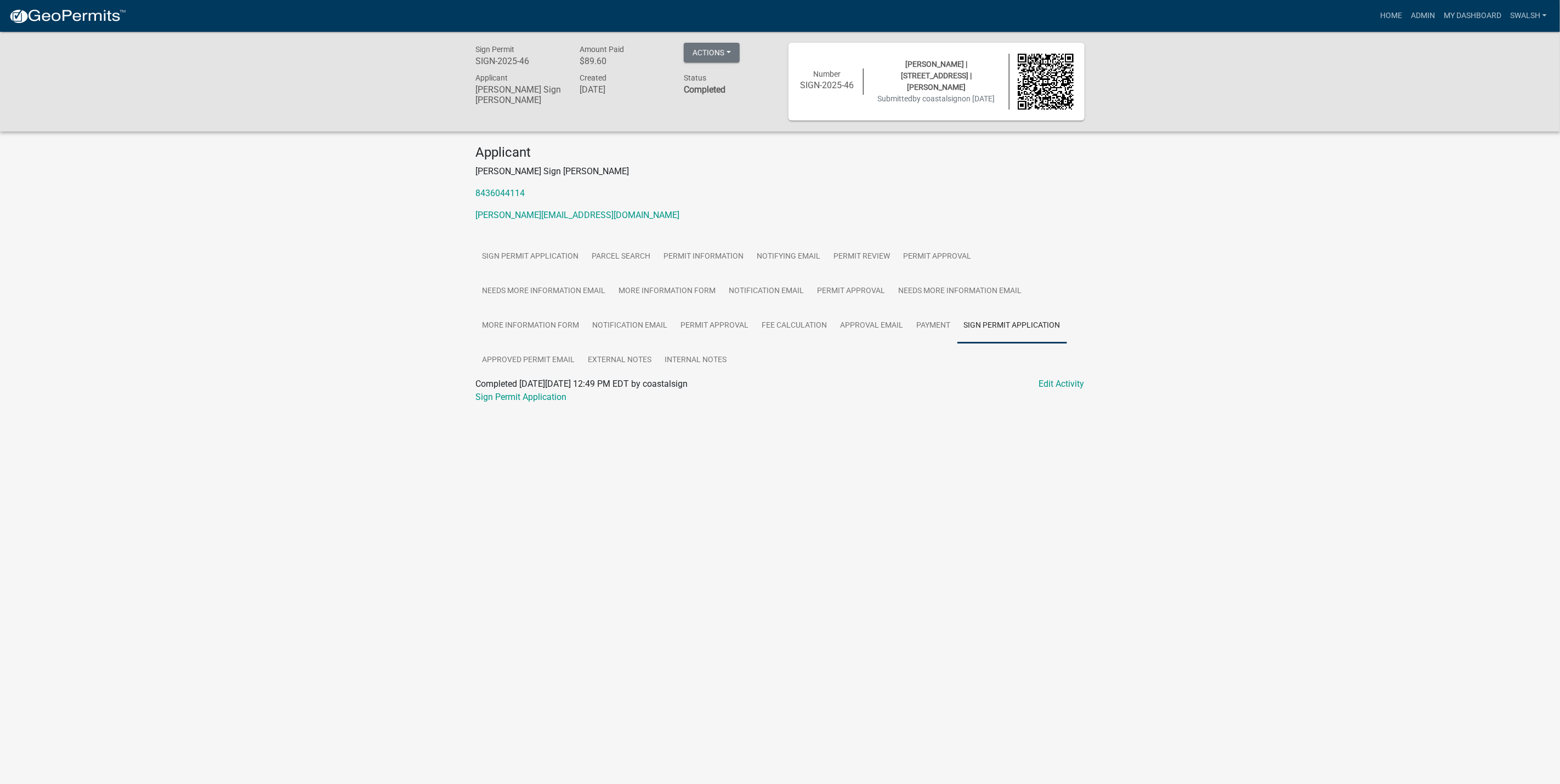
click at [548, 403] on div "Sign Permit Application" at bounding box center [780, 398] width 625 height 13
click at [546, 397] on link "Sign Permit Application" at bounding box center [521, 397] width 91 height 10
click at [1065, 381] on link "Edit Activity" at bounding box center [1061, 384] width 45 height 13
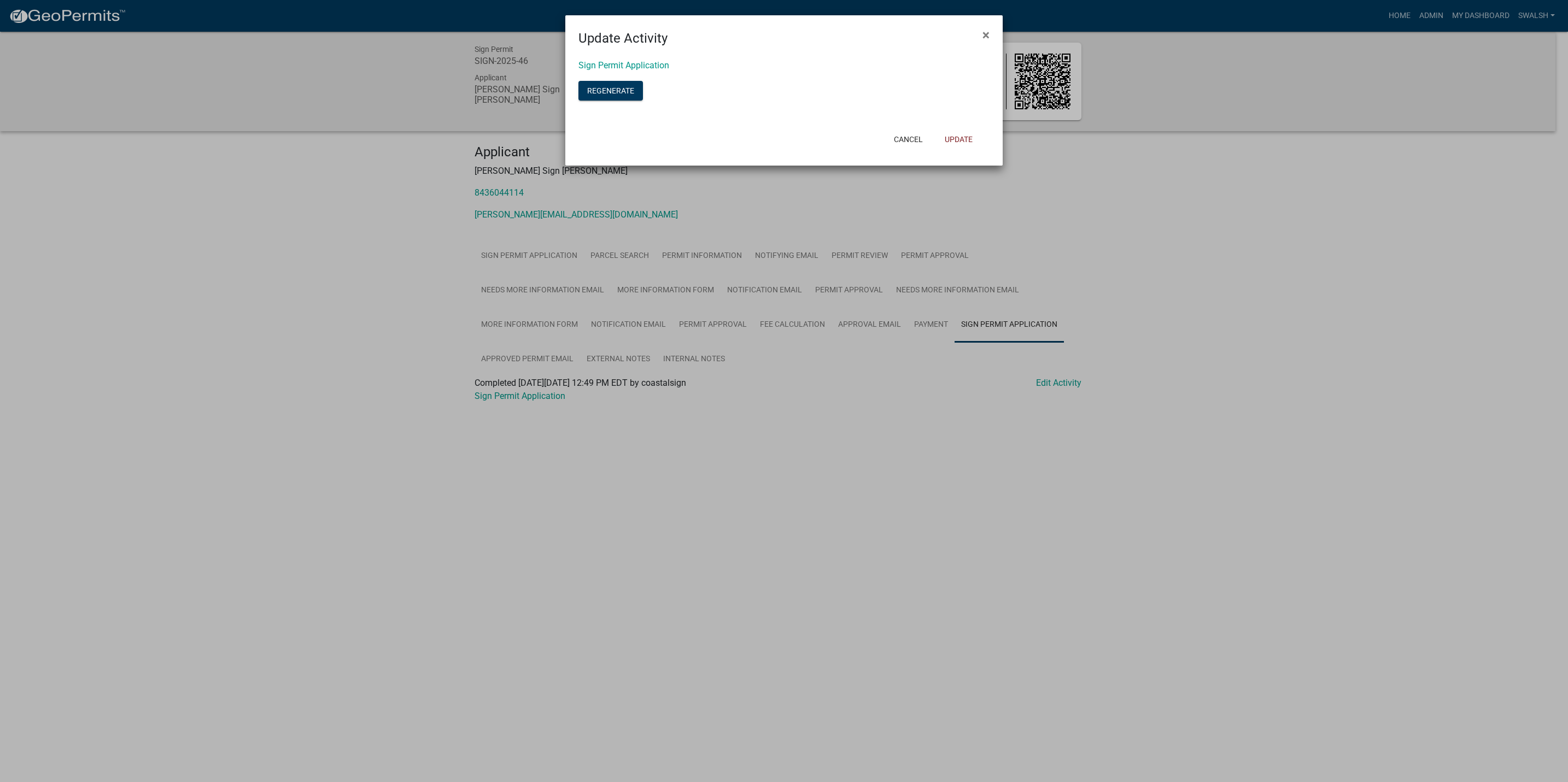
click at [1066, 374] on ngb-modal-window "Update Activity × Sign Permit Application Regenerate Cancel Update" at bounding box center [784, 391] width 1568 height 782
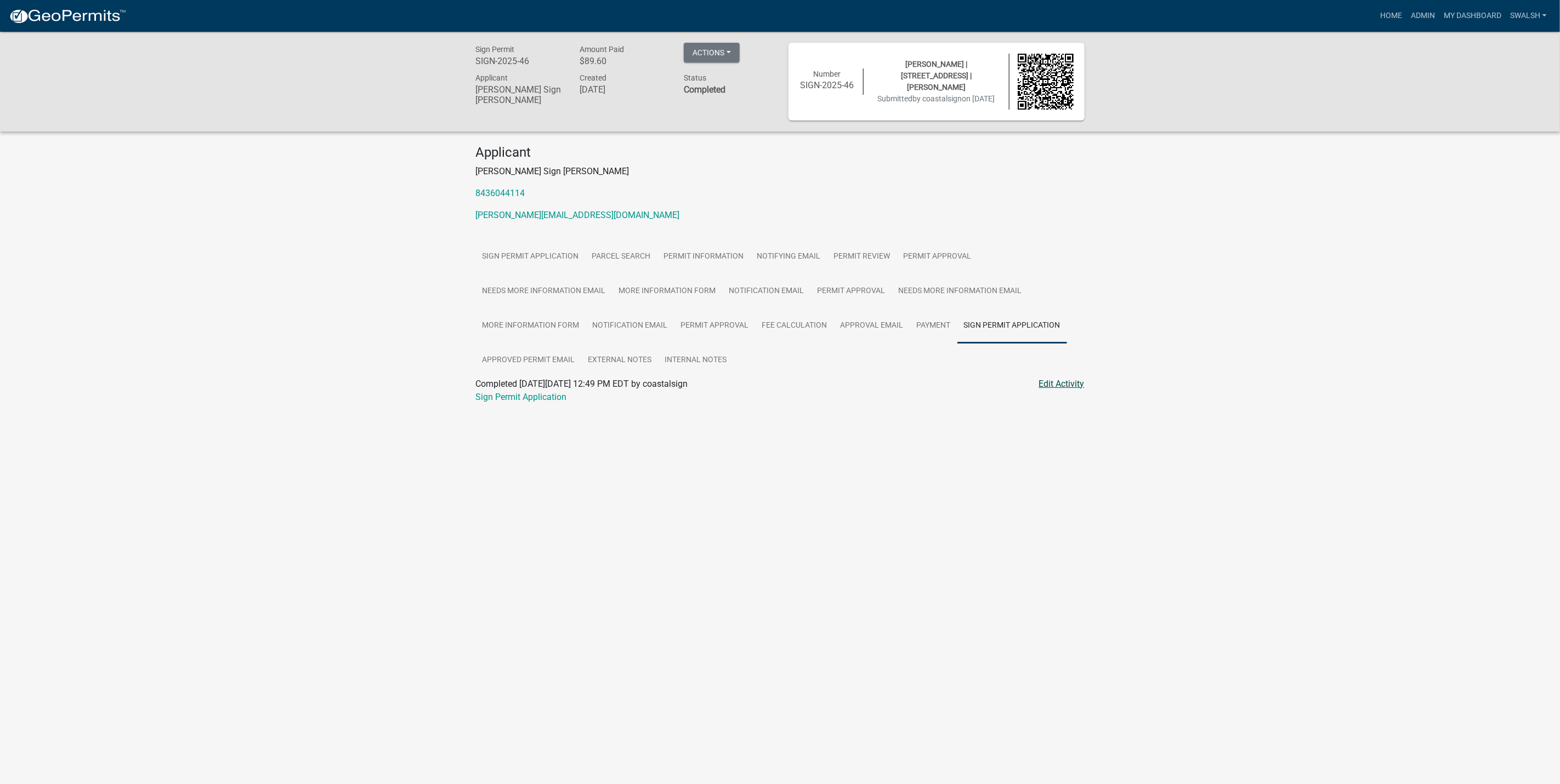
click at [1063, 383] on link "Edit Activity" at bounding box center [1061, 384] width 45 height 13
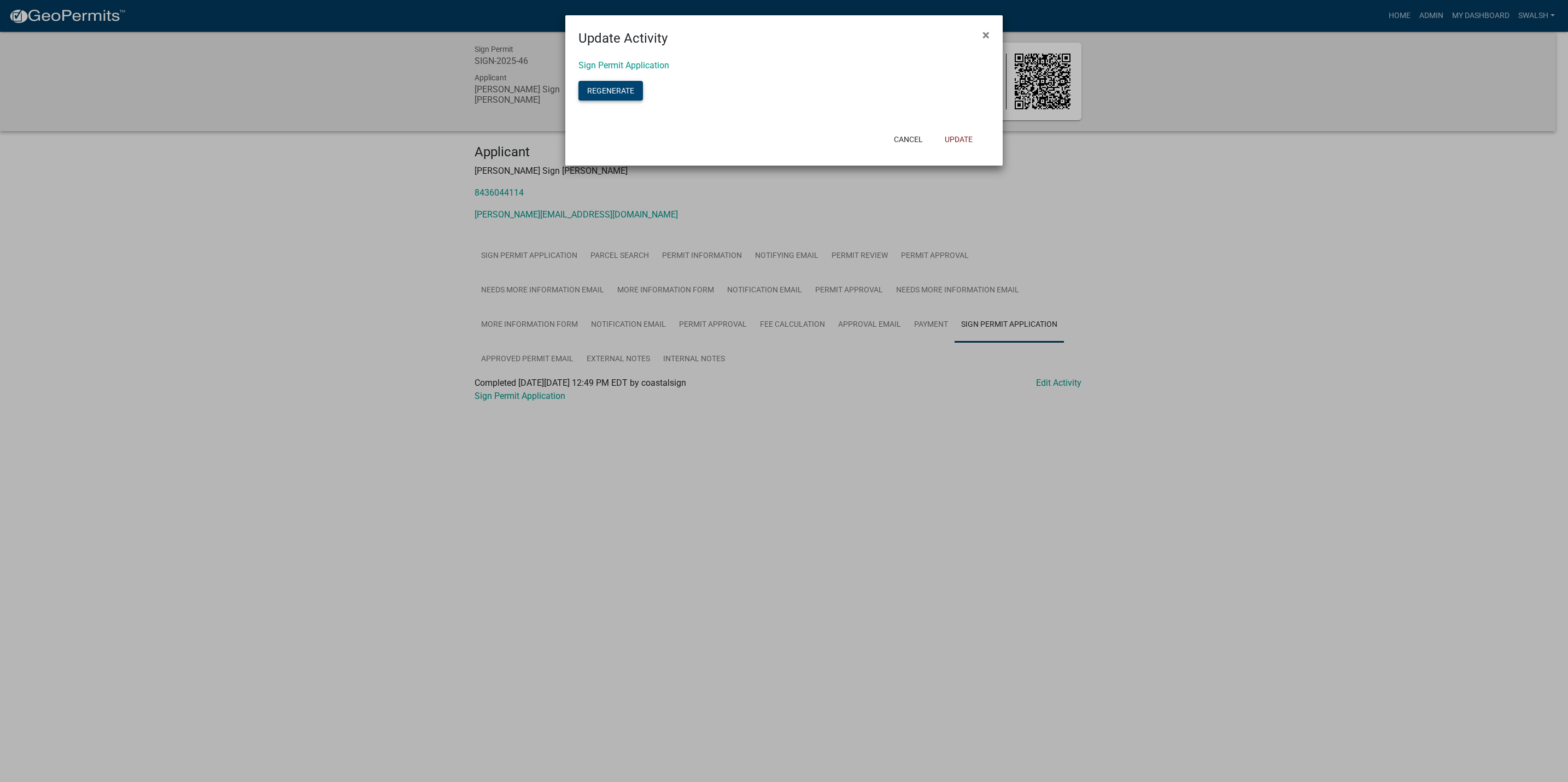
click at [631, 95] on button "Regenerate" at bounding box center [610, 91] width 65 height 20
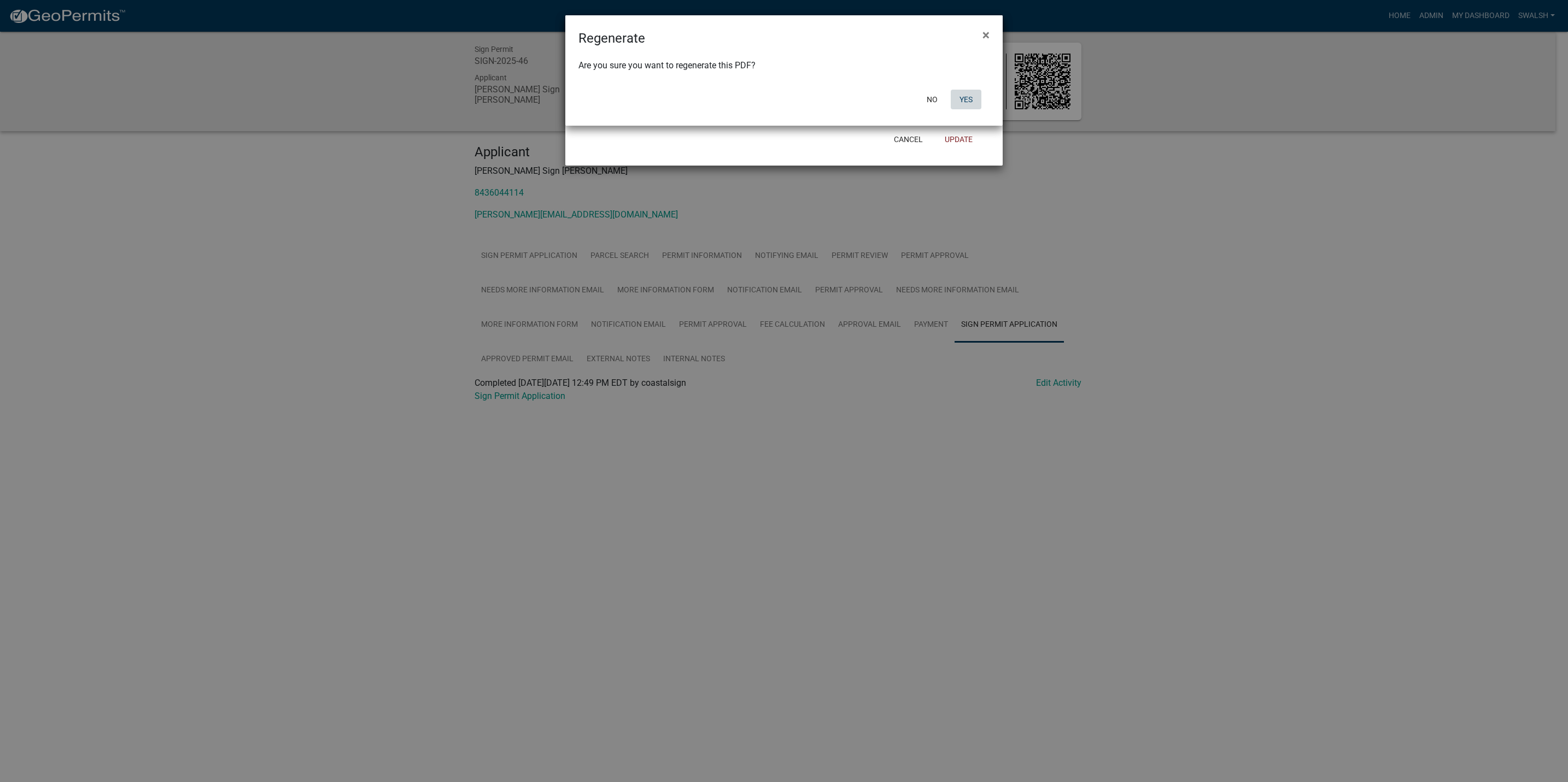
click at [977, 93] on button "Yes" at bounding box center [966, 99] width 31 height 20
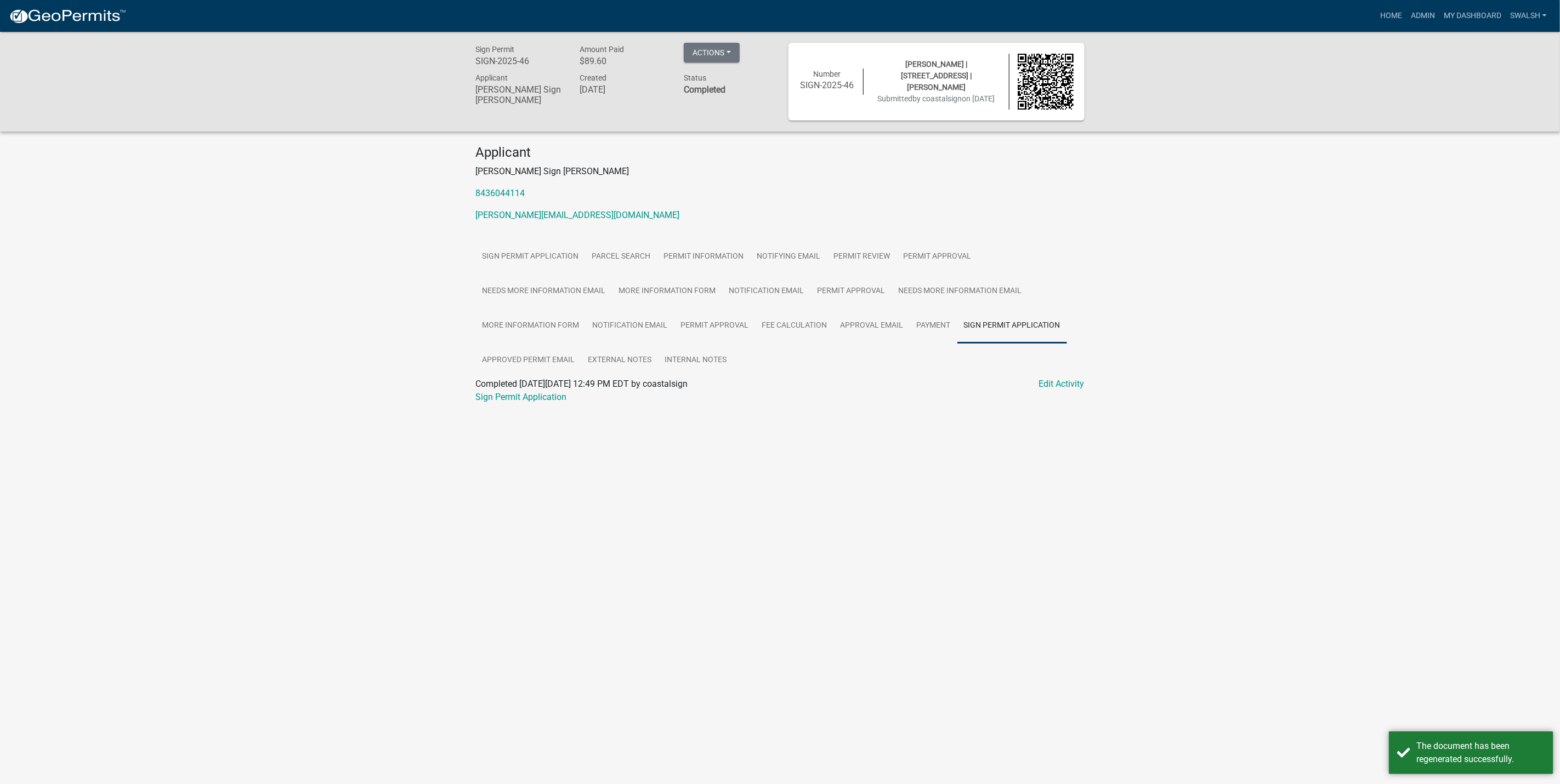
click at [542, 391] on div "Sign Permit Application" at bounding box center [780, 398] width 625 height 13
click at [542, 397] on link "Sign Permit Application" at bounding box center [521, 397] width 91 height 10
